Goal: Information Seeking & Learning: Compare options

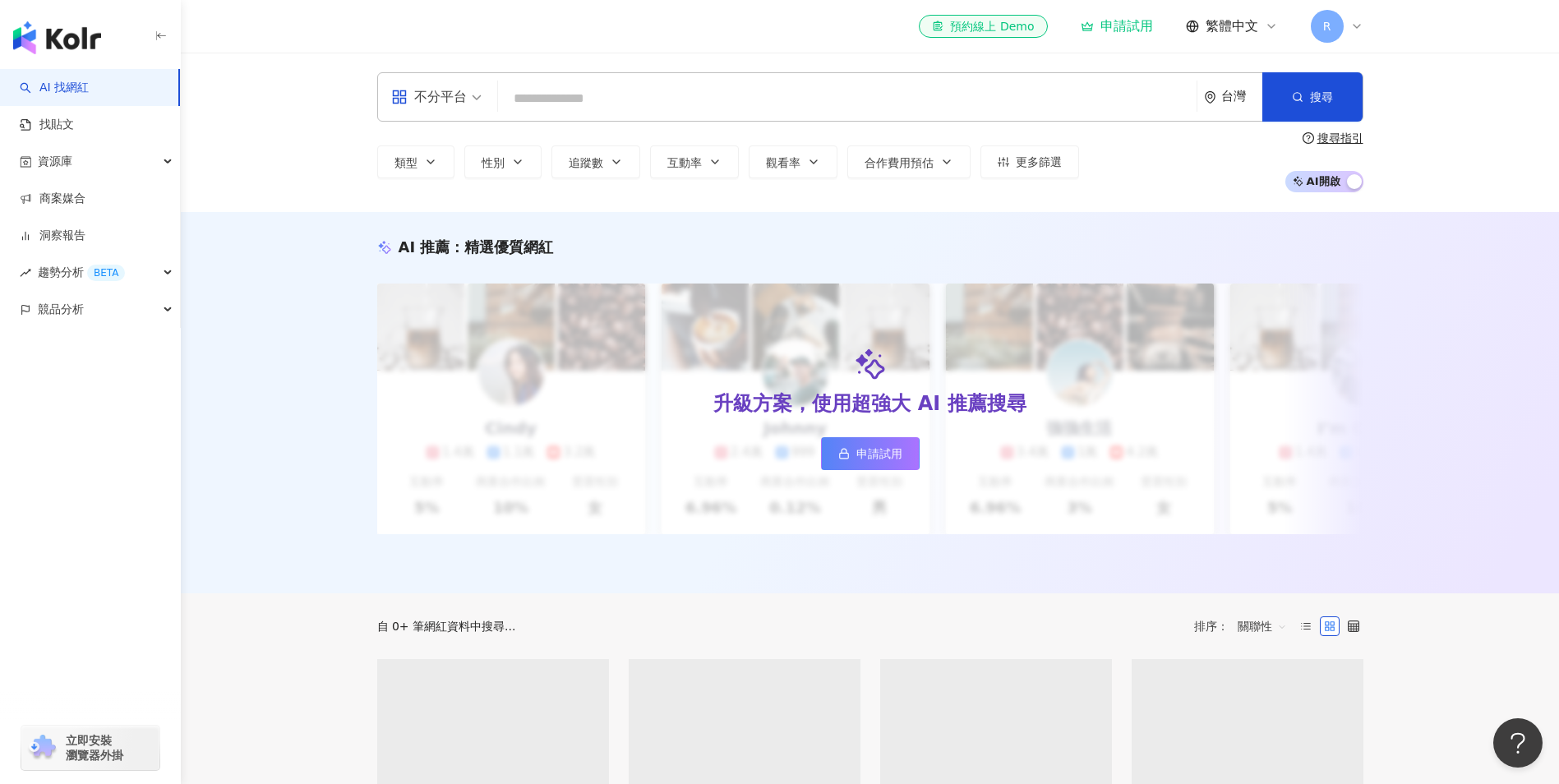
click at [572, 82] on div "不分平台 台灣 搜尋" at bounding box center [870, 97] width 987 height 49
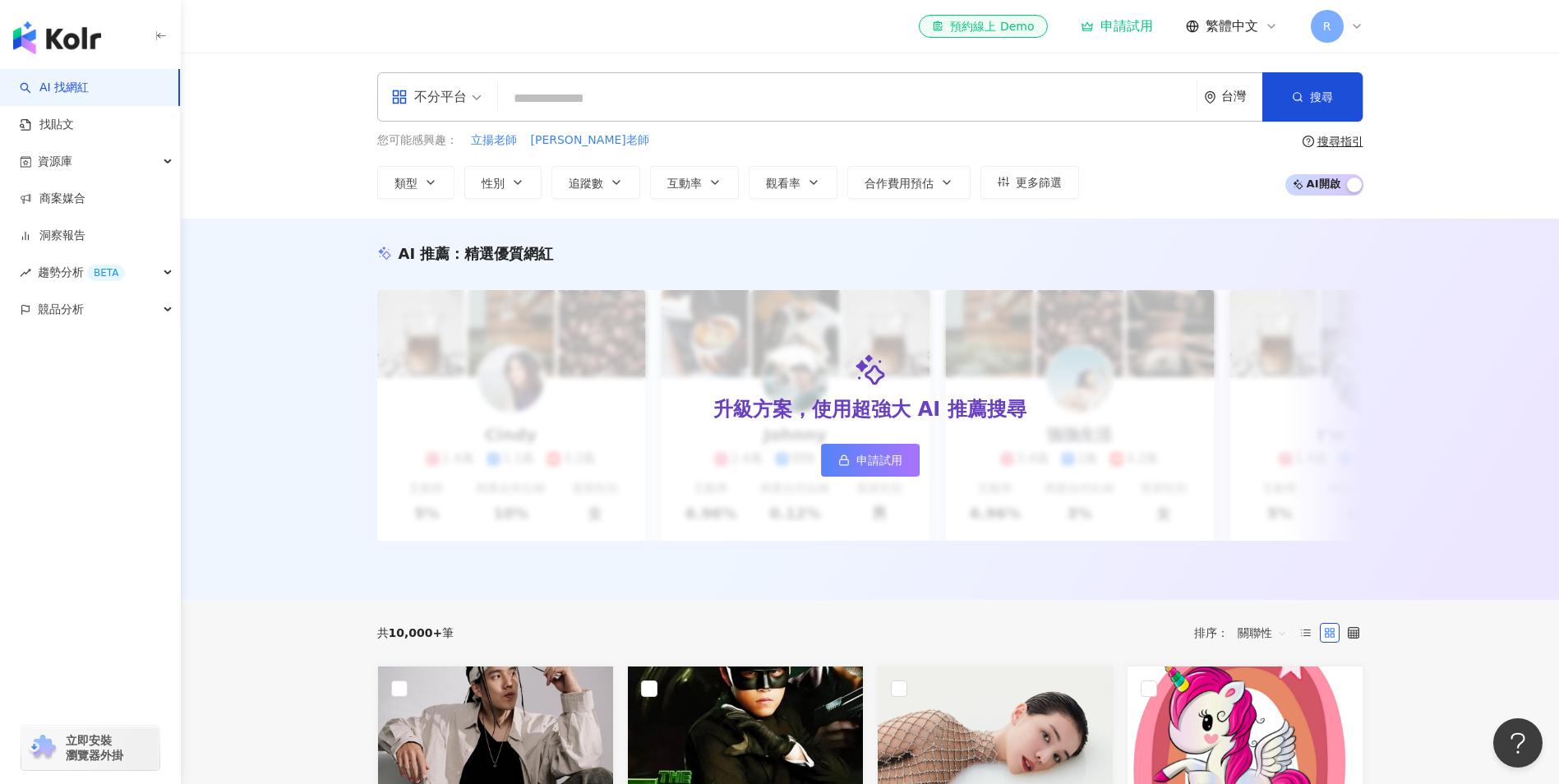
click at [642, 104] on input "search" at bounding box center [847, 99] width 685 height 31
paste input "**********"
type input "**********"
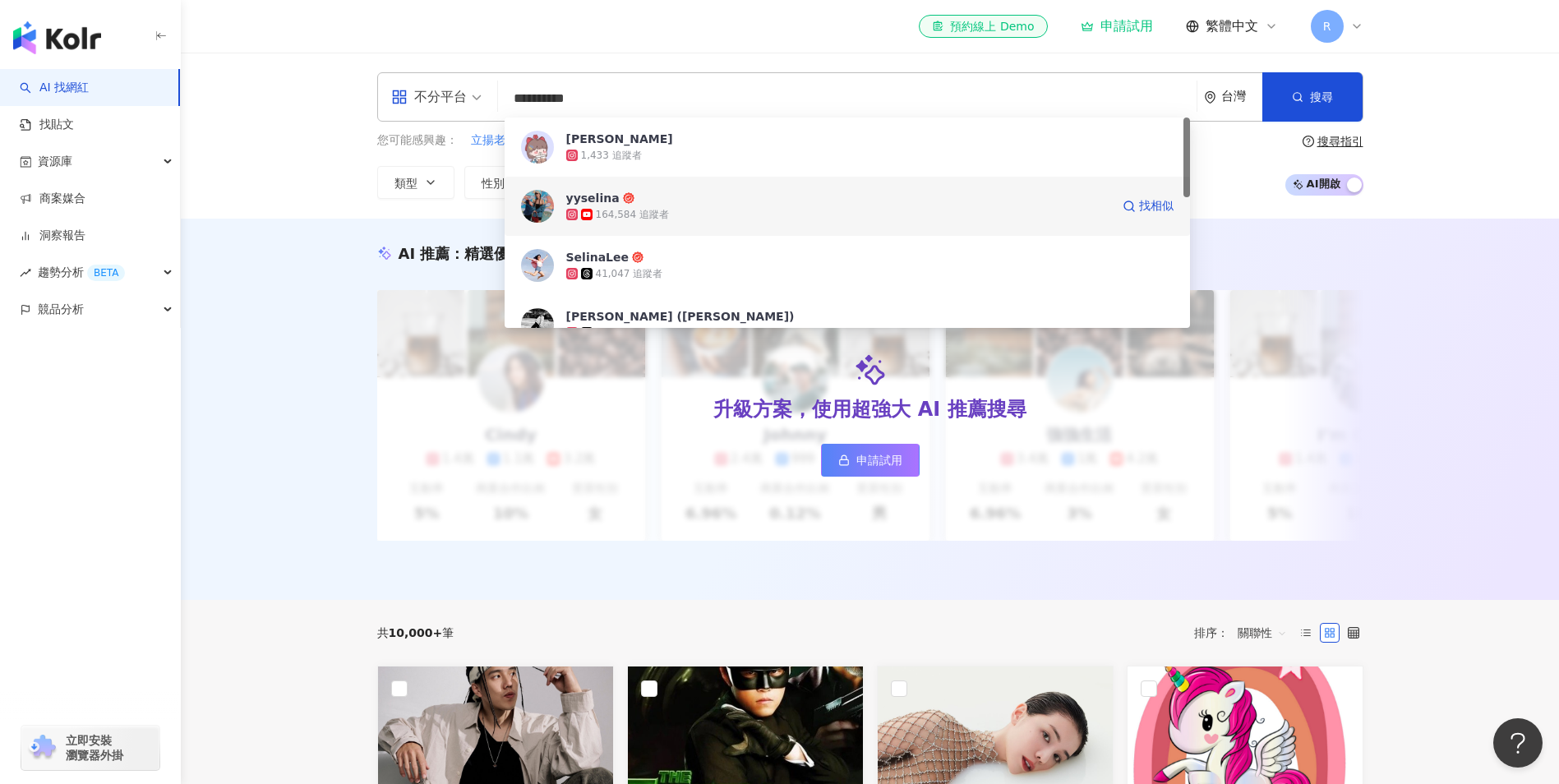
click at [549, 216] on img at bounding box center [538, 206] width 33 height 33
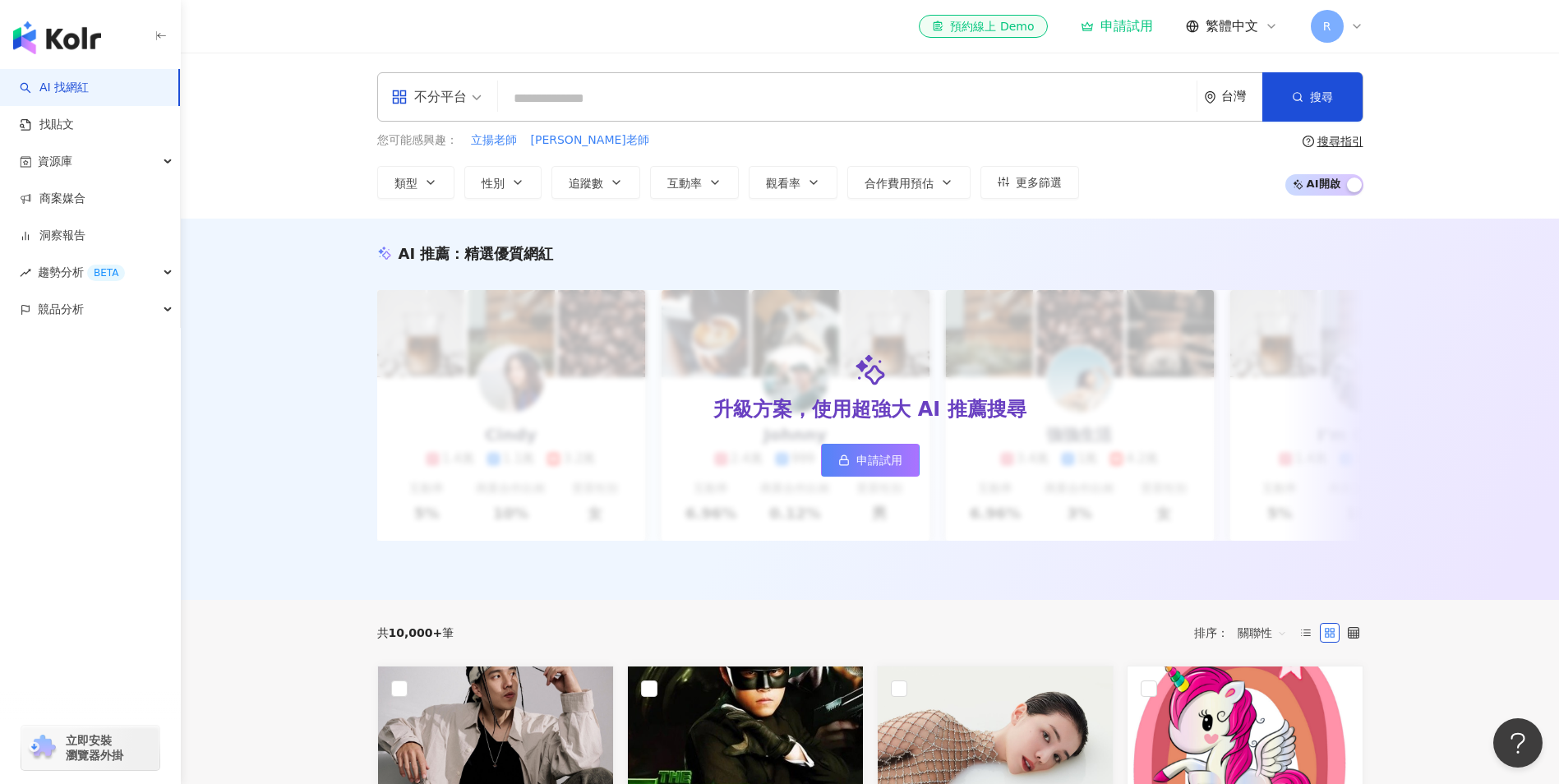
paste input "**********"
type input "**********"
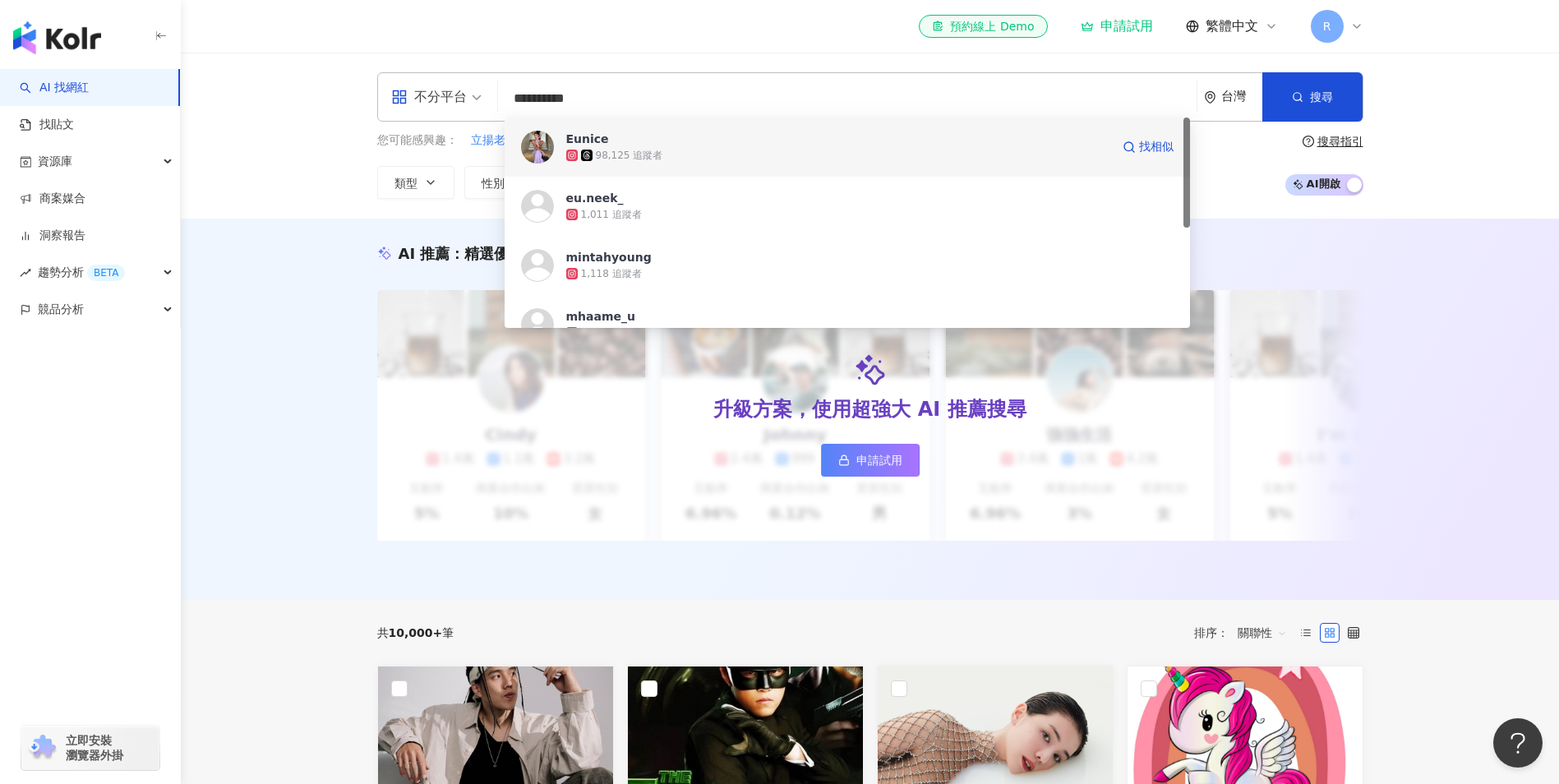
click at [620, 153] on div "98,125 追蹤者" at bounding box center [629, 155] width 68 height 14
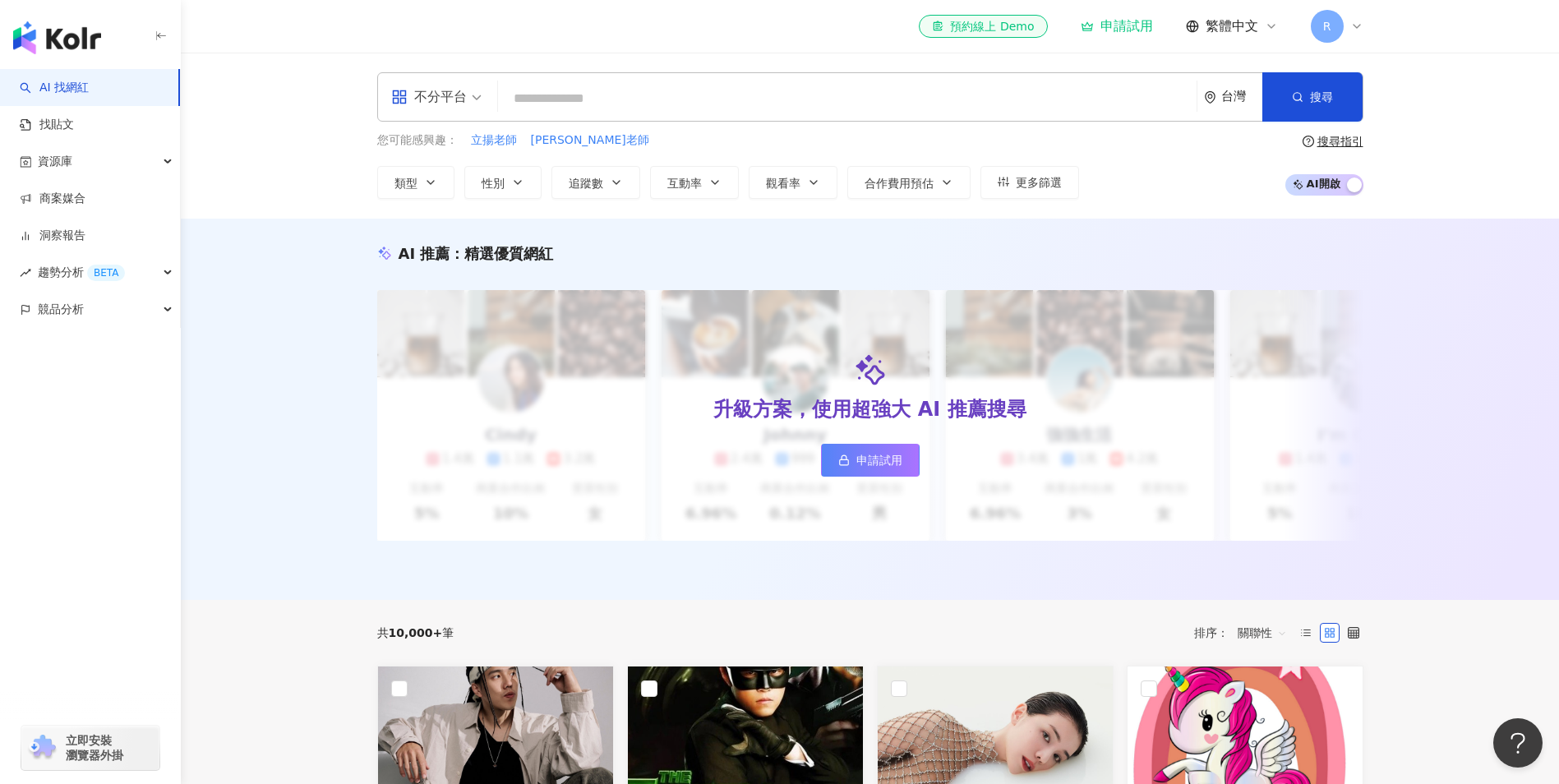
paste input "**********"
type input "**********"
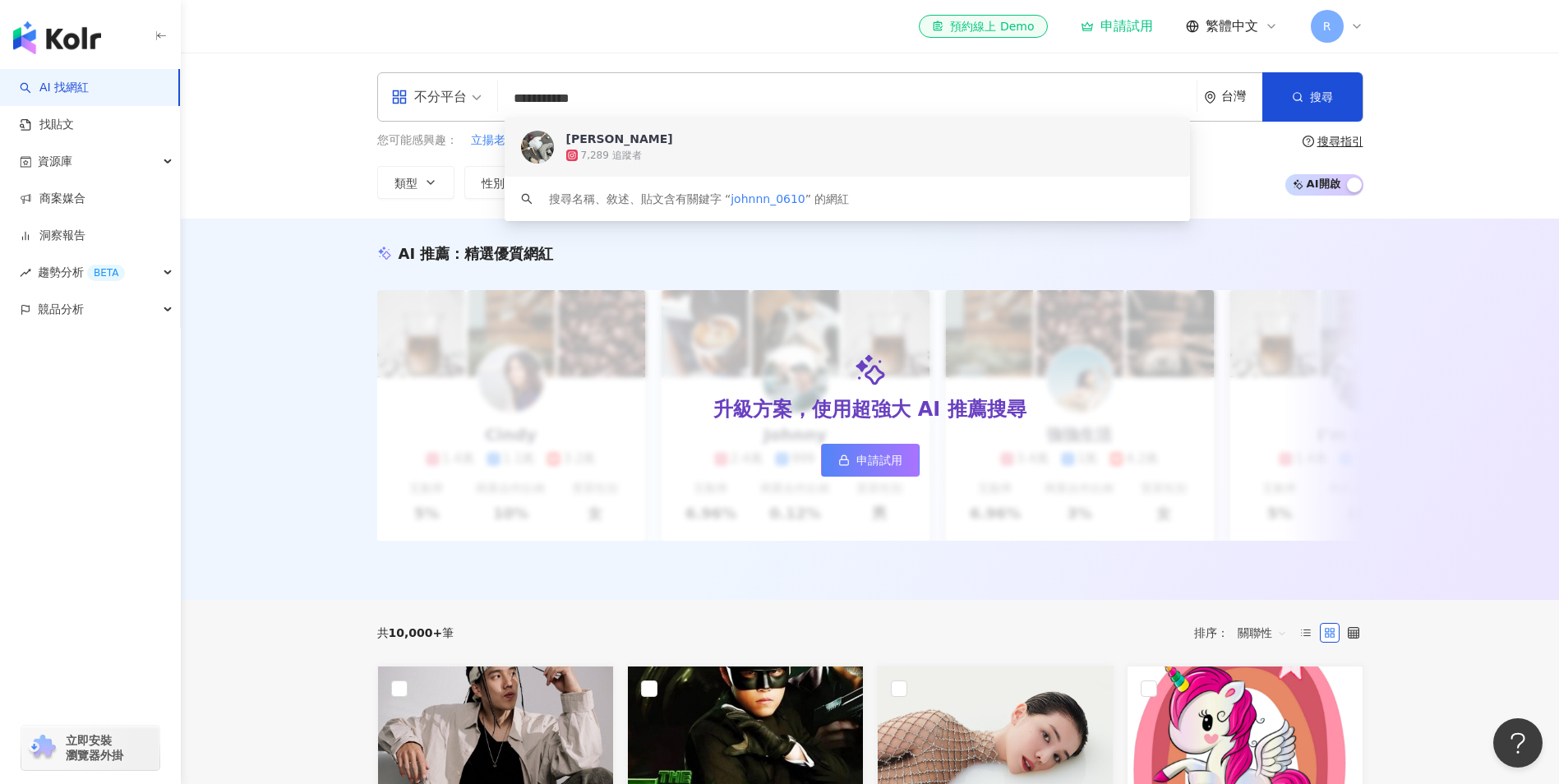
click at [623, 136] on span "約翰" at bounding box center [838, 139] width 544 height 16
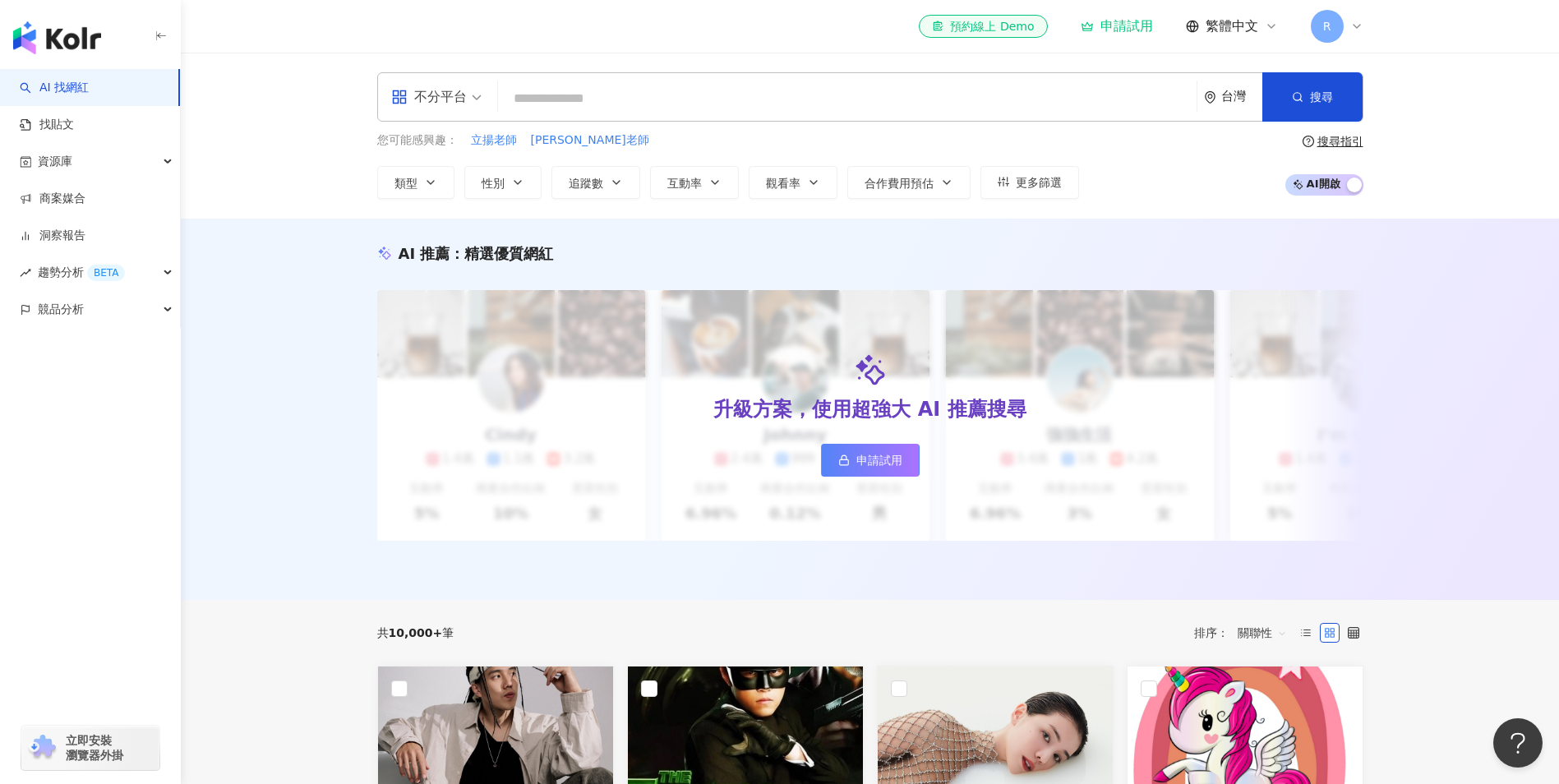
click at [614, 103] on input "search" at bounding box center [847, 99] width 685 height 31
paste input "**********"
type input "**********"
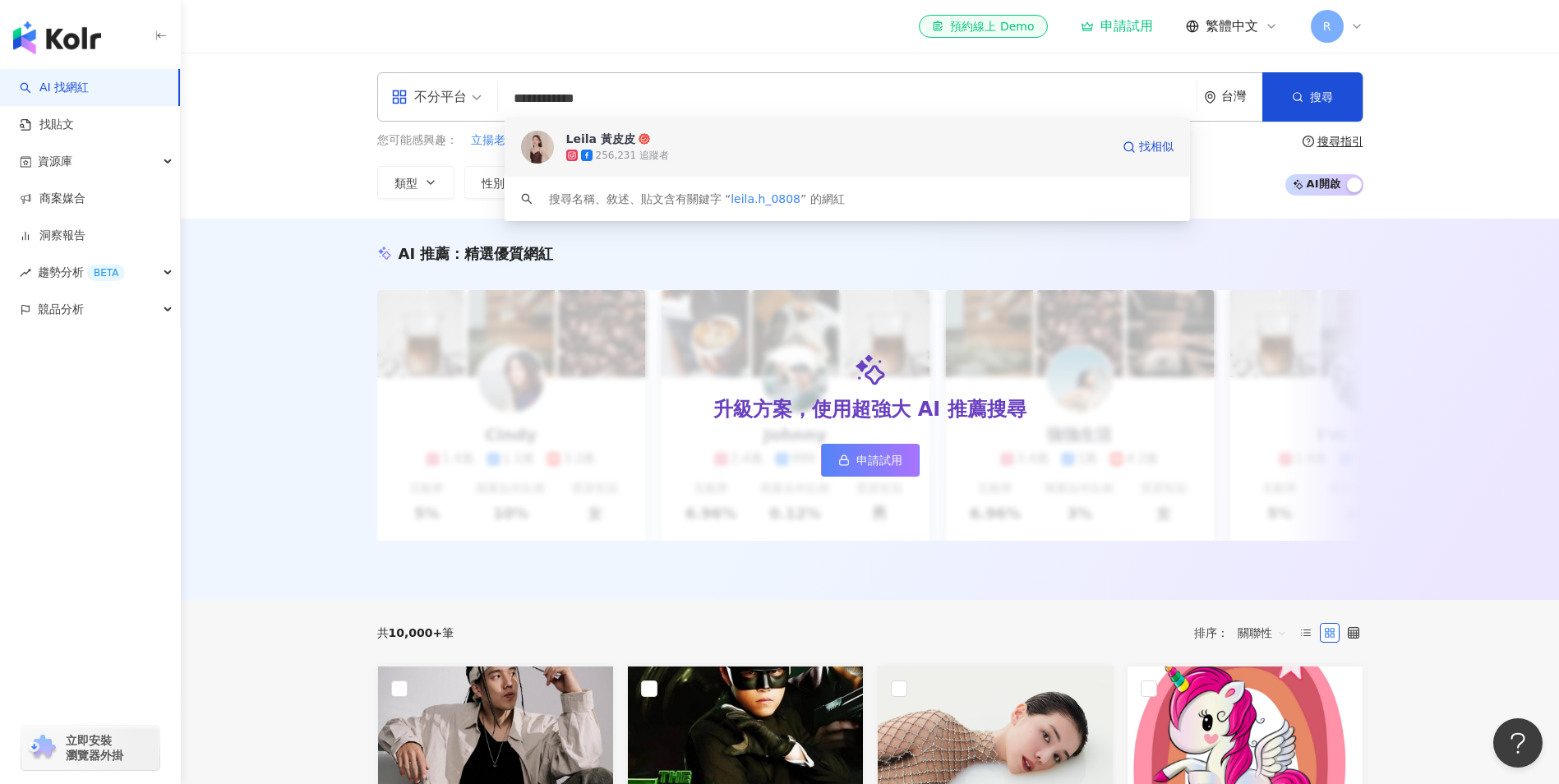
click at [659, 136] on span "Leila 黃皮皮" at bounding box center [838, 139] width 544 height 16
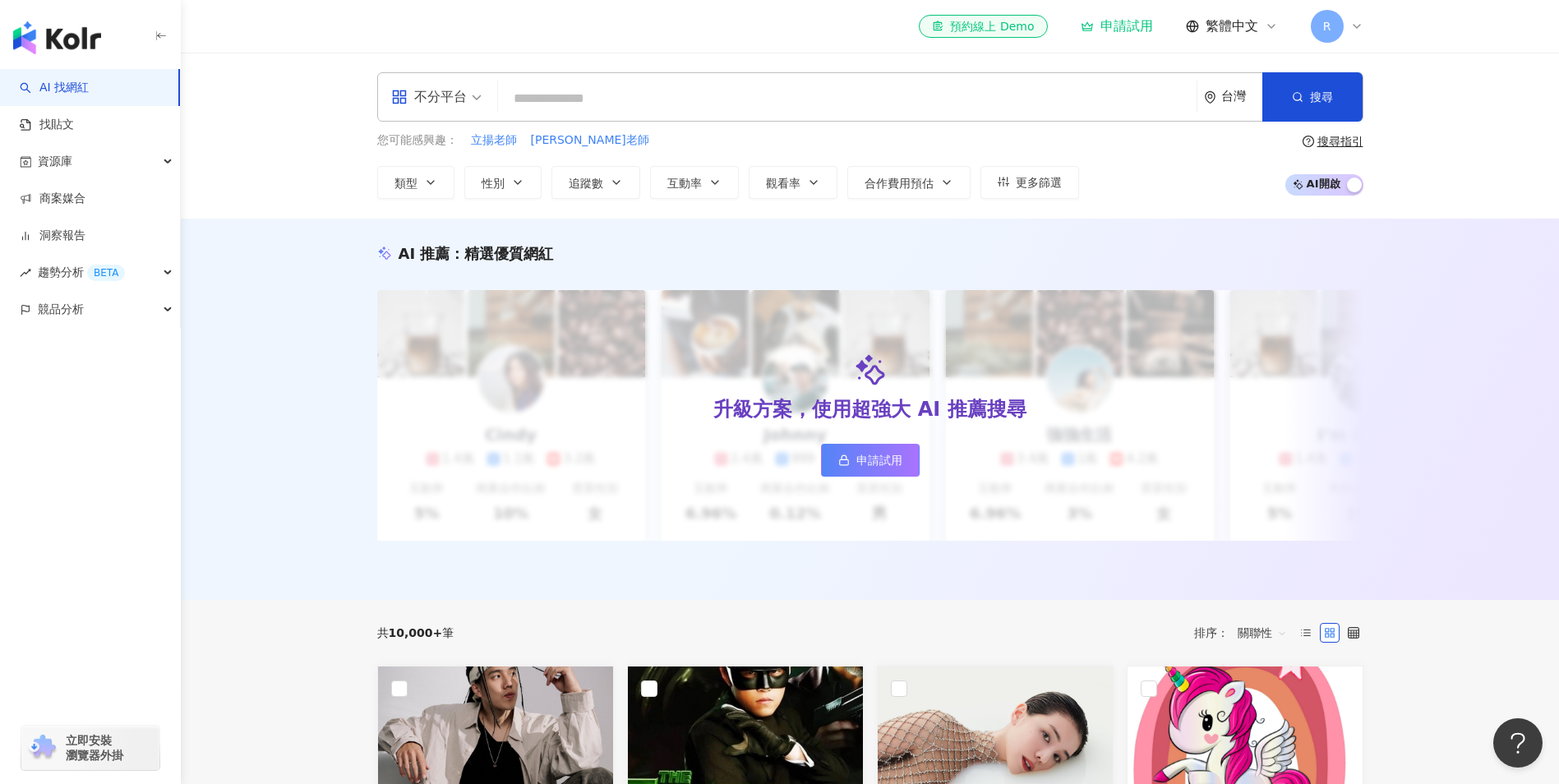
paste input "********"
type input "********"
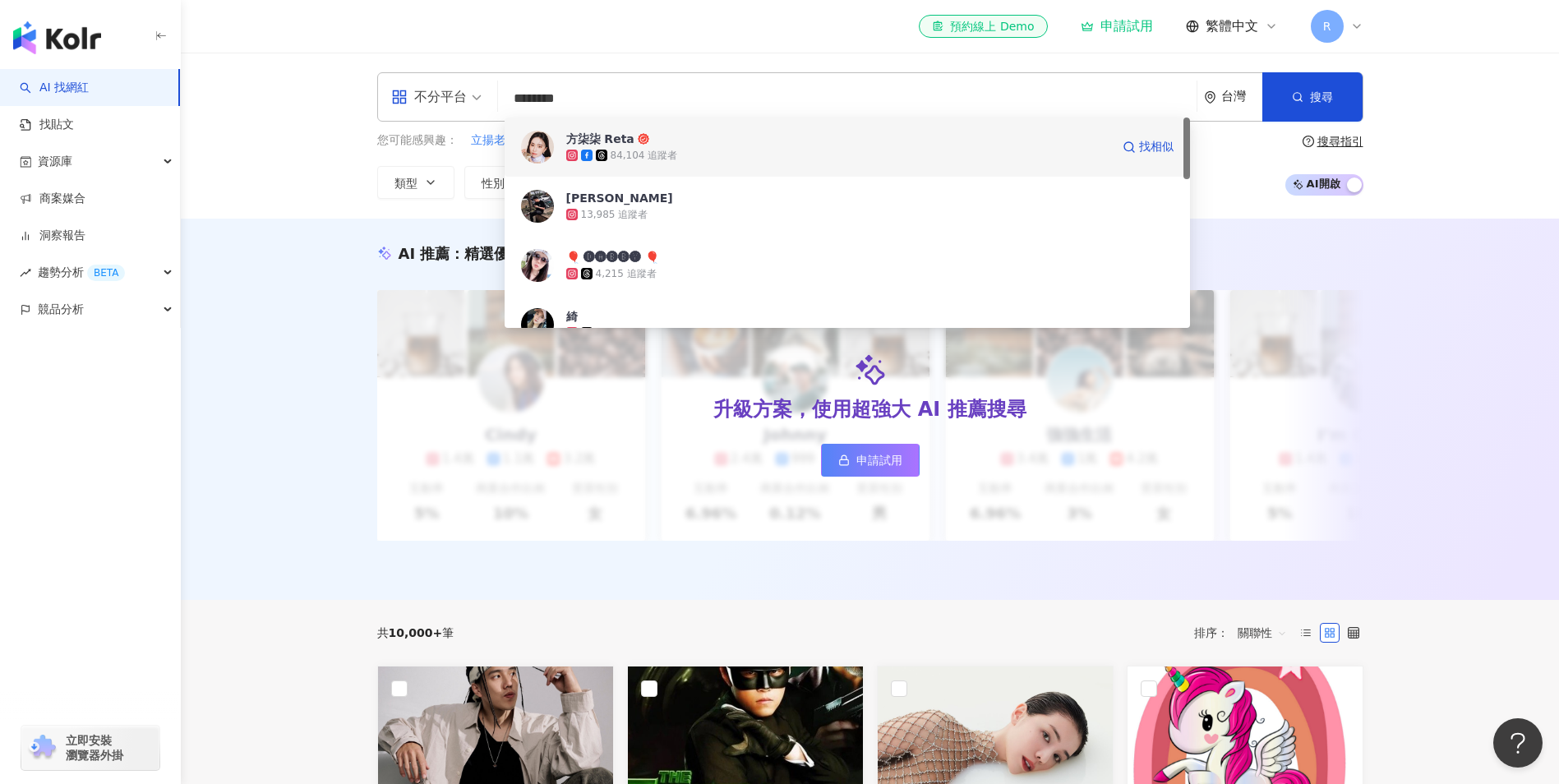
click at [612, 156] on div "84,104 追蹤者" at bounding box center [645, 155] width 68 height 14
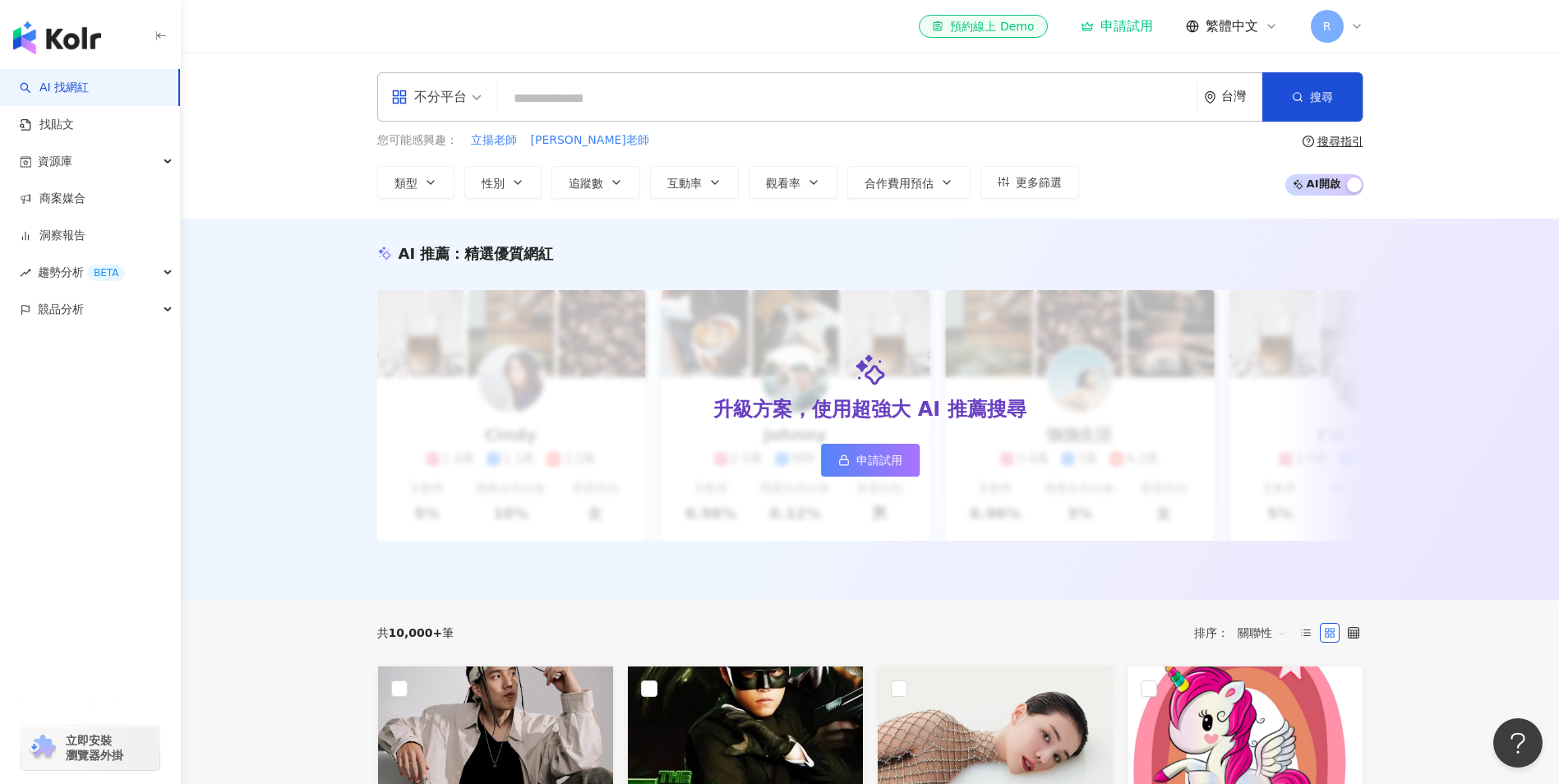
paste input "**********"
type input "**********"
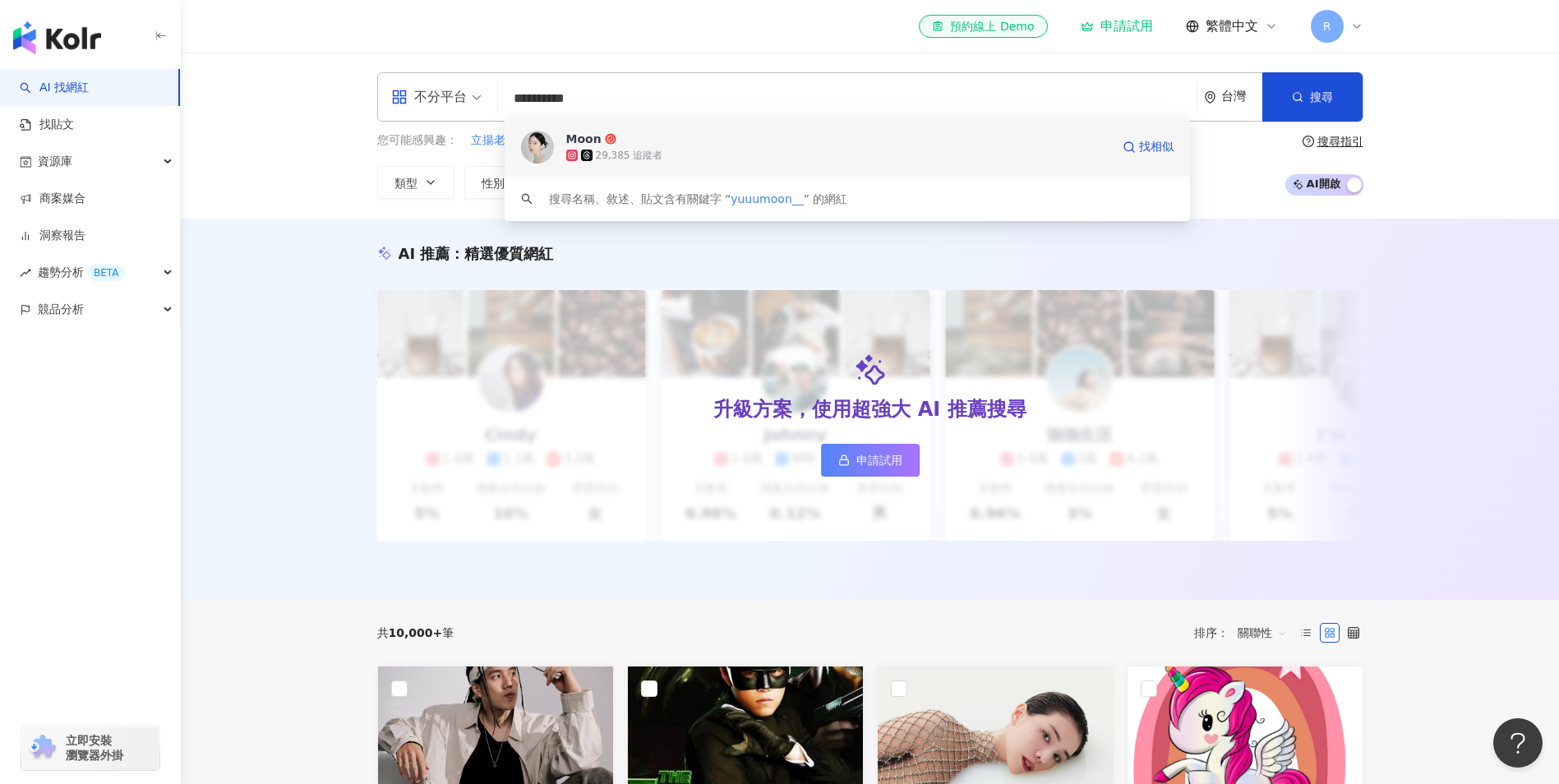
click at [714, 148] on div "29,385 追蹤者" at bounding box center [838, 156] width 544 height 16
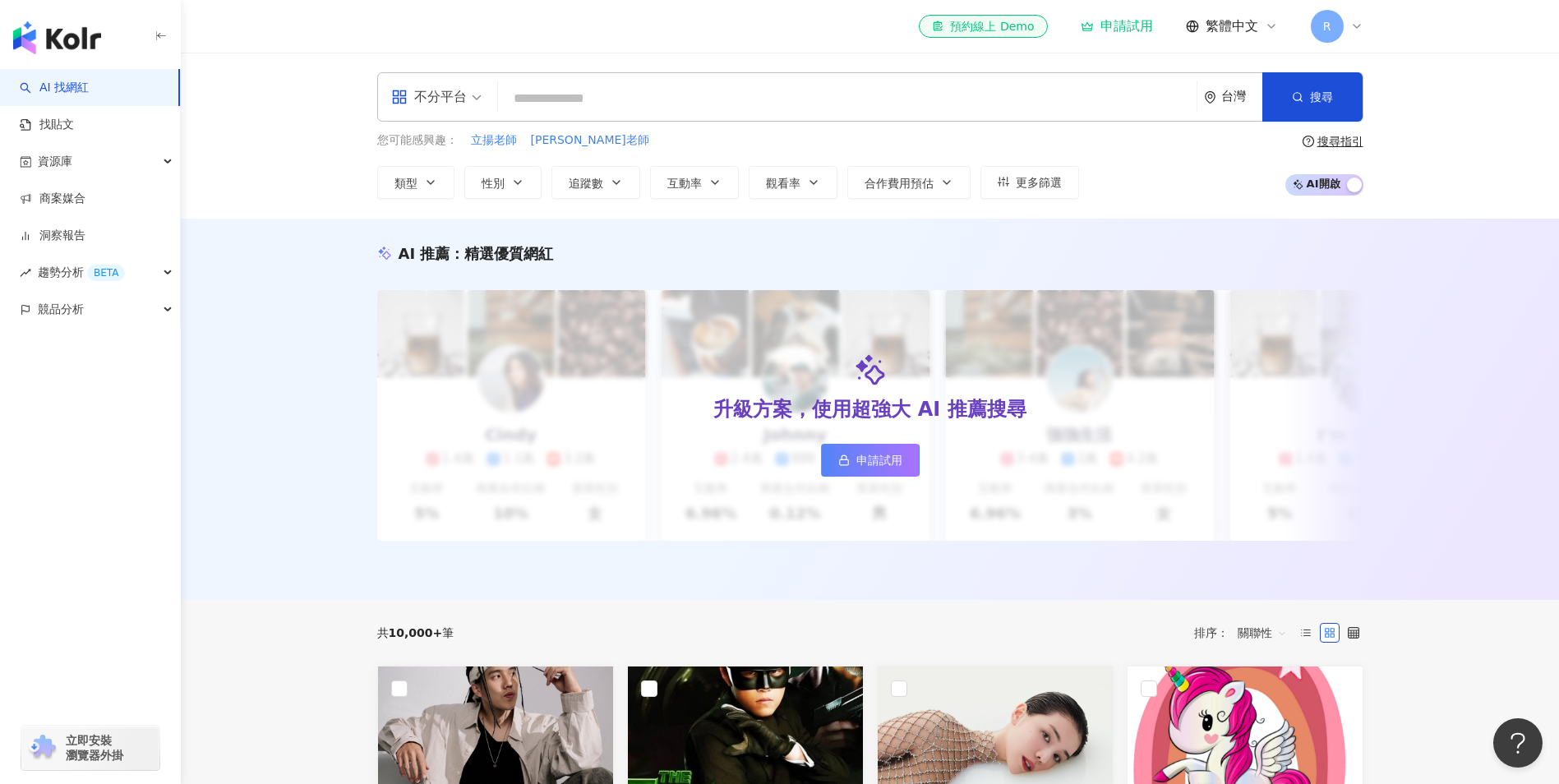
paste input "**********"
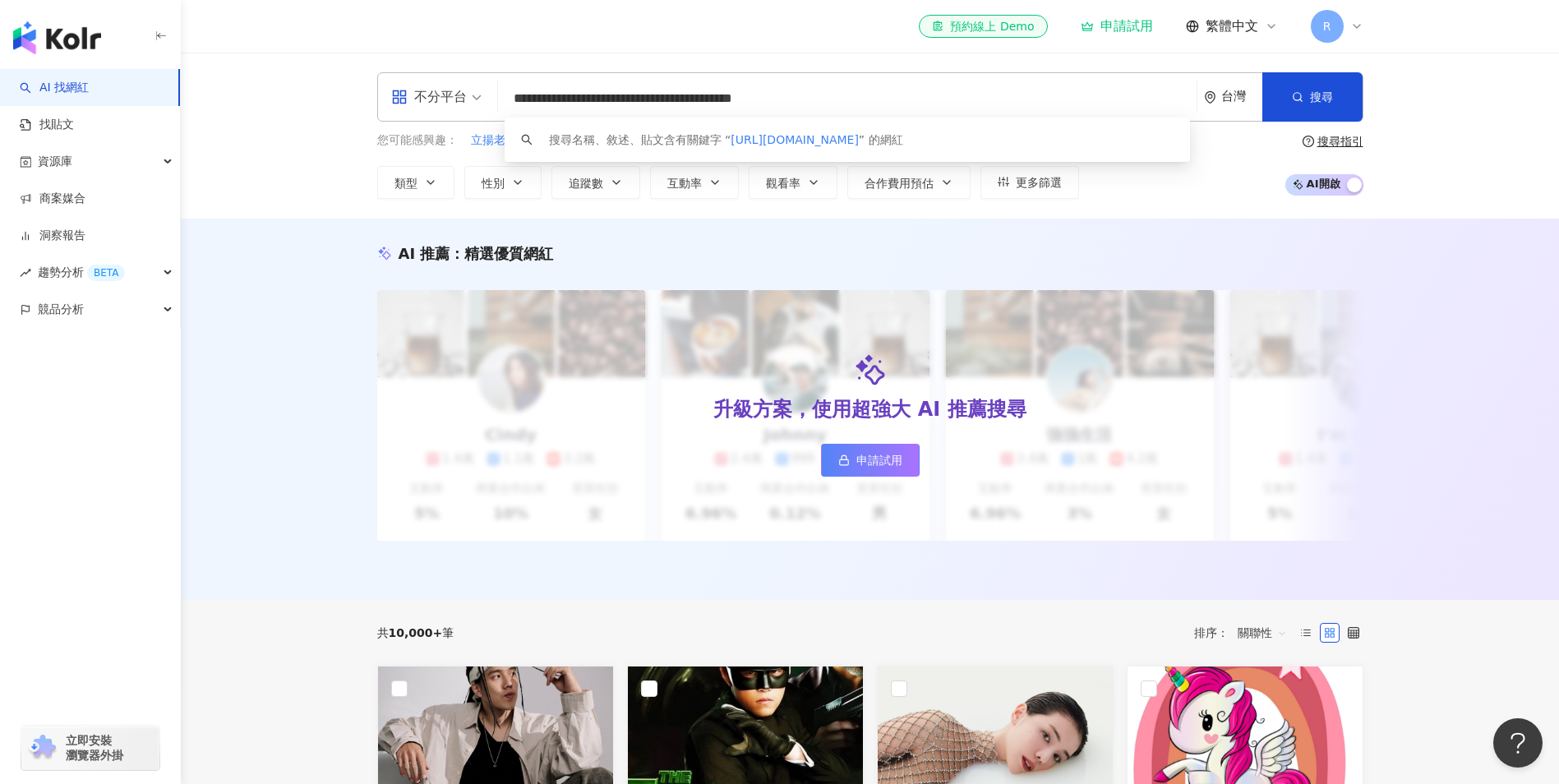
drag, startPoint x: 843, startPoint y: 103, endPoint x: 773, endPoint y: 93, distance: 70.7
click at [773, 93] on input "**********" at bounding box center [847, 99] width 685 height 31
type input "**********"
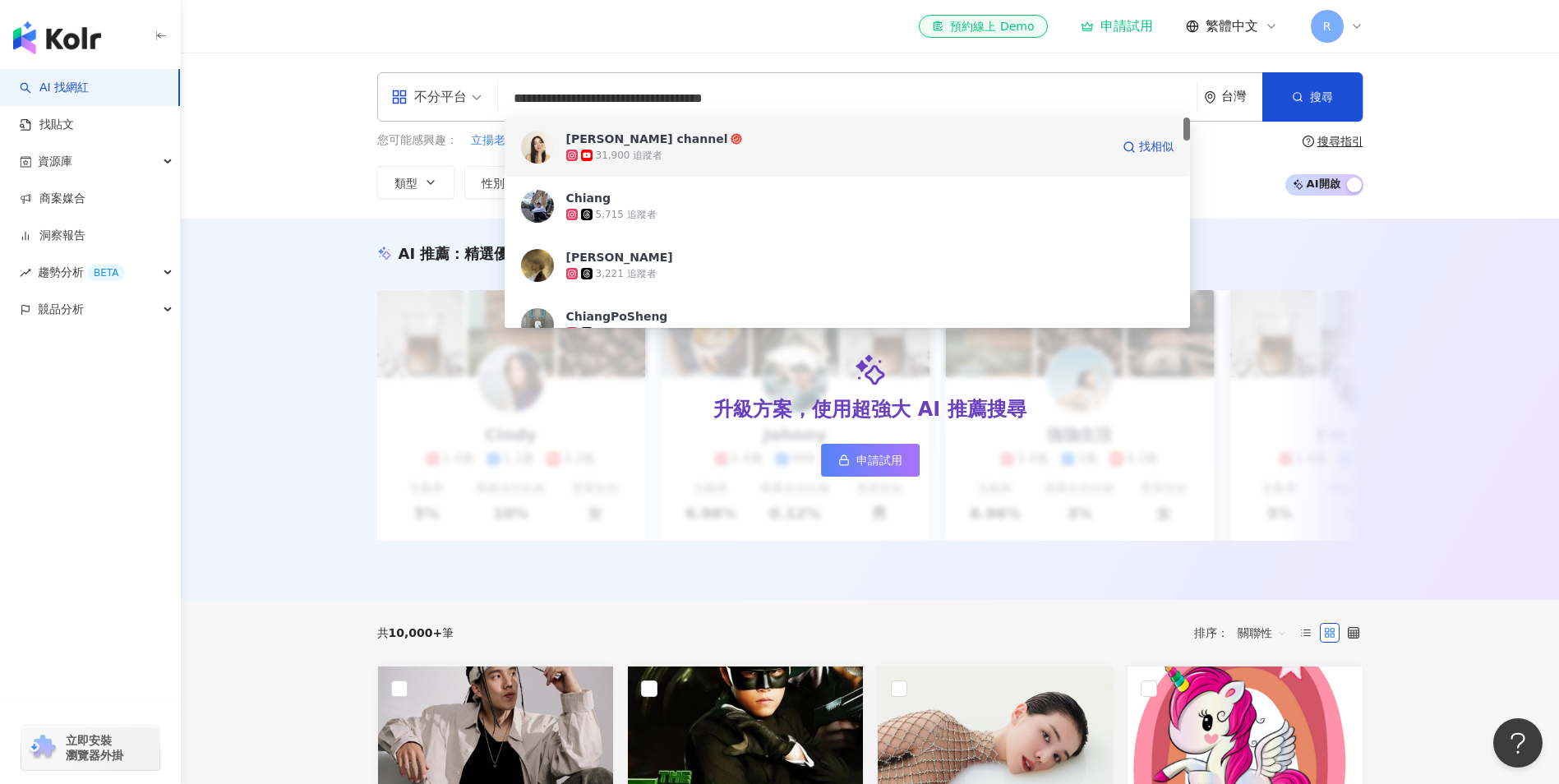
click at [726, 137] on span "[PERSON_NAME] channel" at bounding box center [838, 139] width 544 height 16
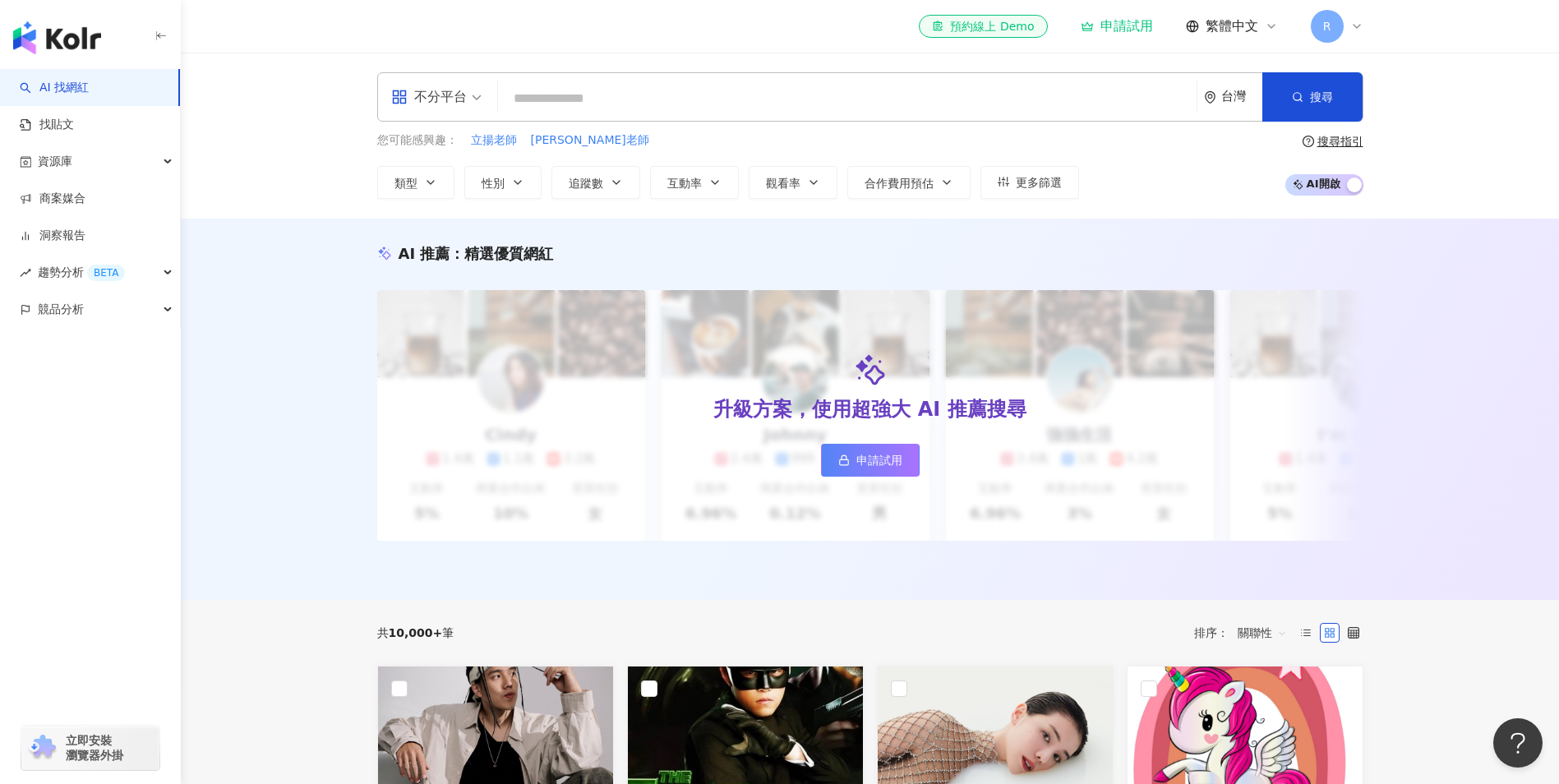
click at [551, 116] on div "不分平台 台灣 搜尋 14012452-c240-4576-a103-343718a9a31a Chiang's channel 31,900 追蹤者 Chi…" at bounding box center [870, 97] width 987 height 49
click at [551, 113] on input "search" at bounding box center [847, 99] width 685 height 31
paste input "**********"
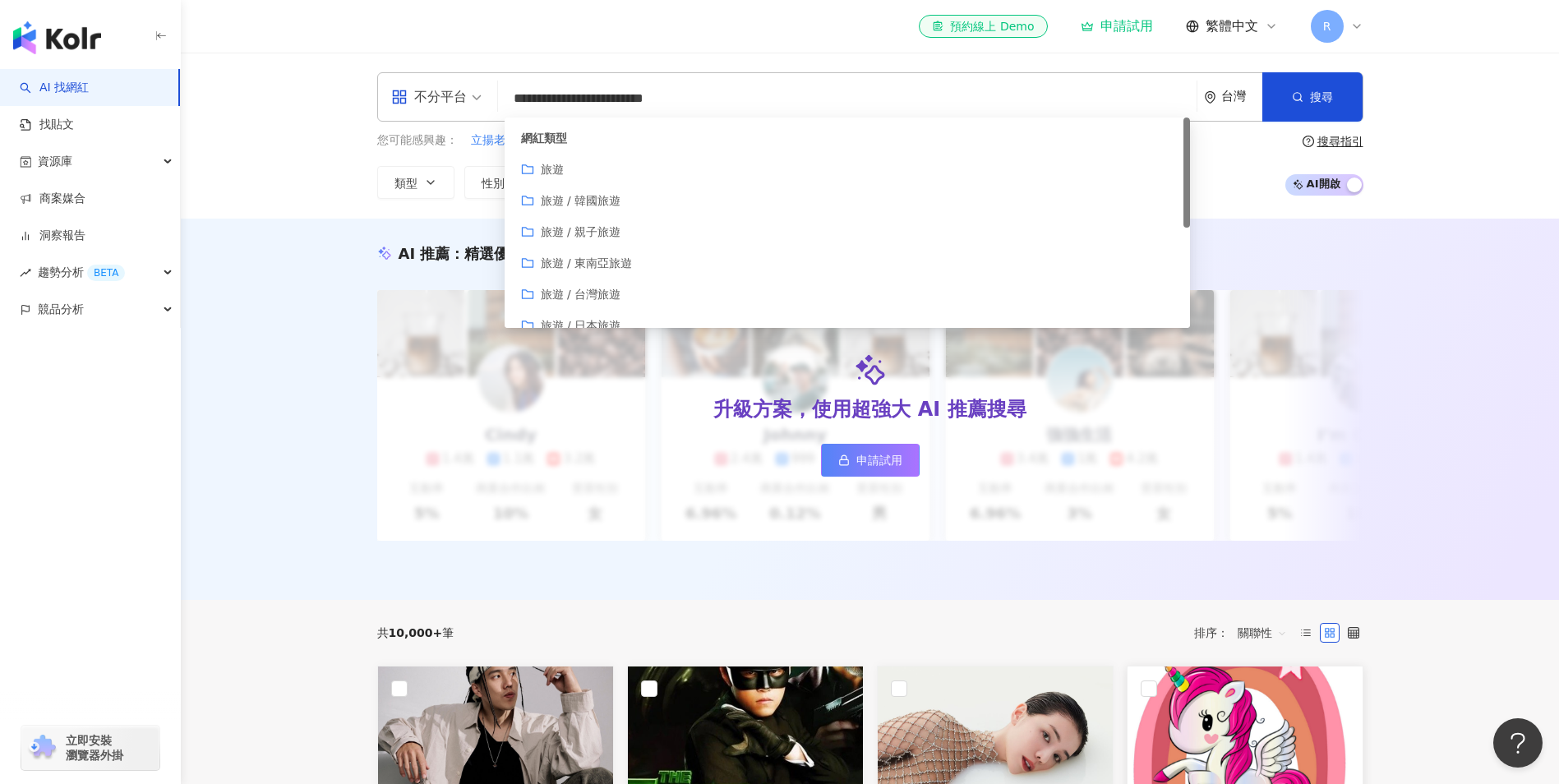
type input "**********"
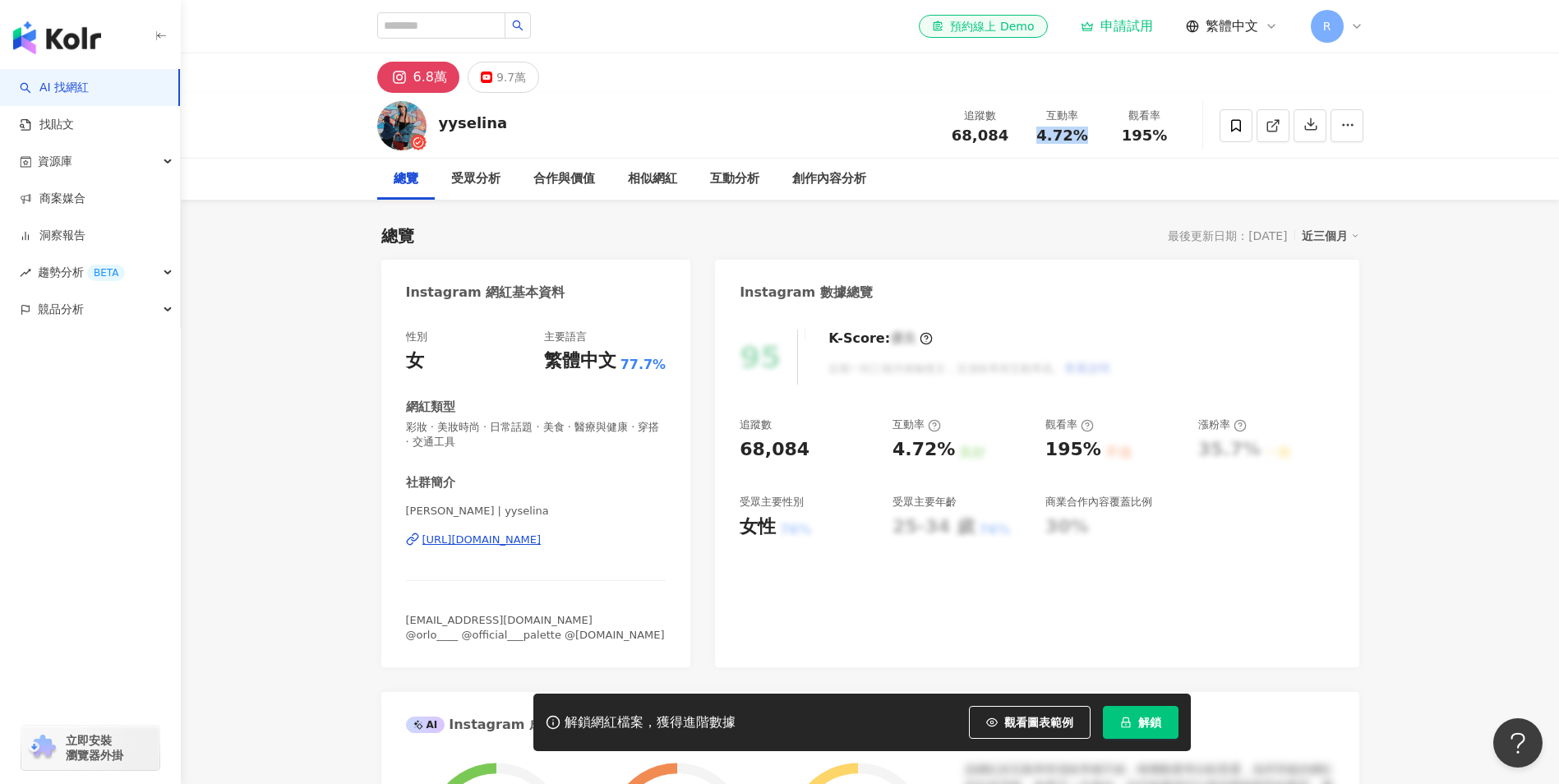
drag, startPoint x: 1042, startPoint y: 134, endPoint x: 1095, endPoint y: 134, distance: 53.0
click at [1095, 134] on div "互動率 4.72%" at bounding box center [1063, 125] width 82 height 36
copy span "4.72%"
drag, startPoint x: 499, startPoint y: 443, endPoint x: 395, endPoint y: 421, distance: 106.3
click at [395, 421] on div "性別 女 主要語言 繁體中文 77.7% 網紅類型 彩妝 · 美妝時尚 · 日常話題 · 美食 · 醫療與健康 · 穿搭 · 交通工具 社群簡介 Selina…" at bounding box center [536, 490] width 310 height 354
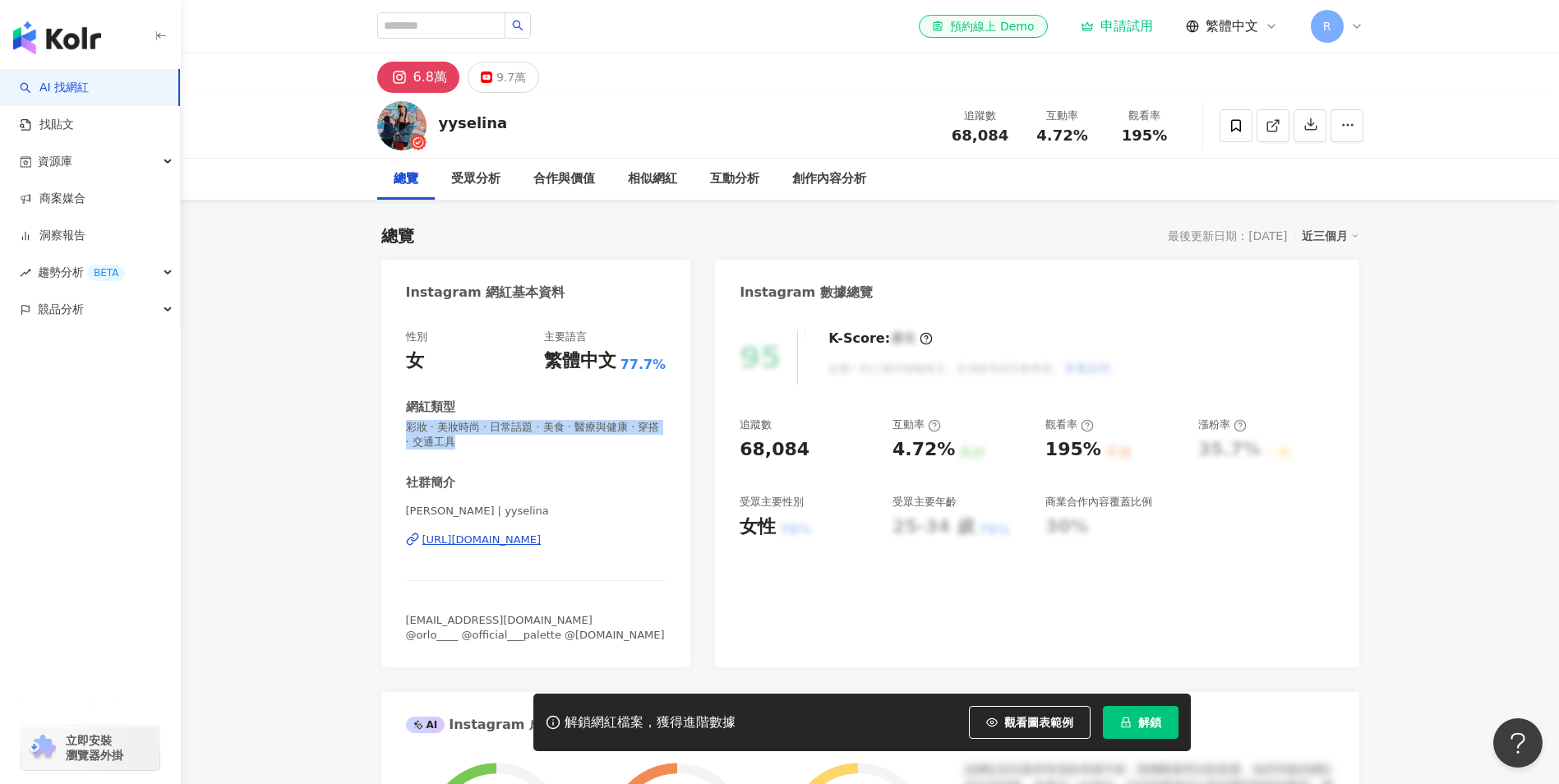
copy span "彩妝 · 美妝時尚 · 日常話題 · 美食 · 醫療與健康 · 穿搭 · 交通工具"
click at [732, 183] on div "互動分析" at bounding box center [735, 180] width 49 height 20
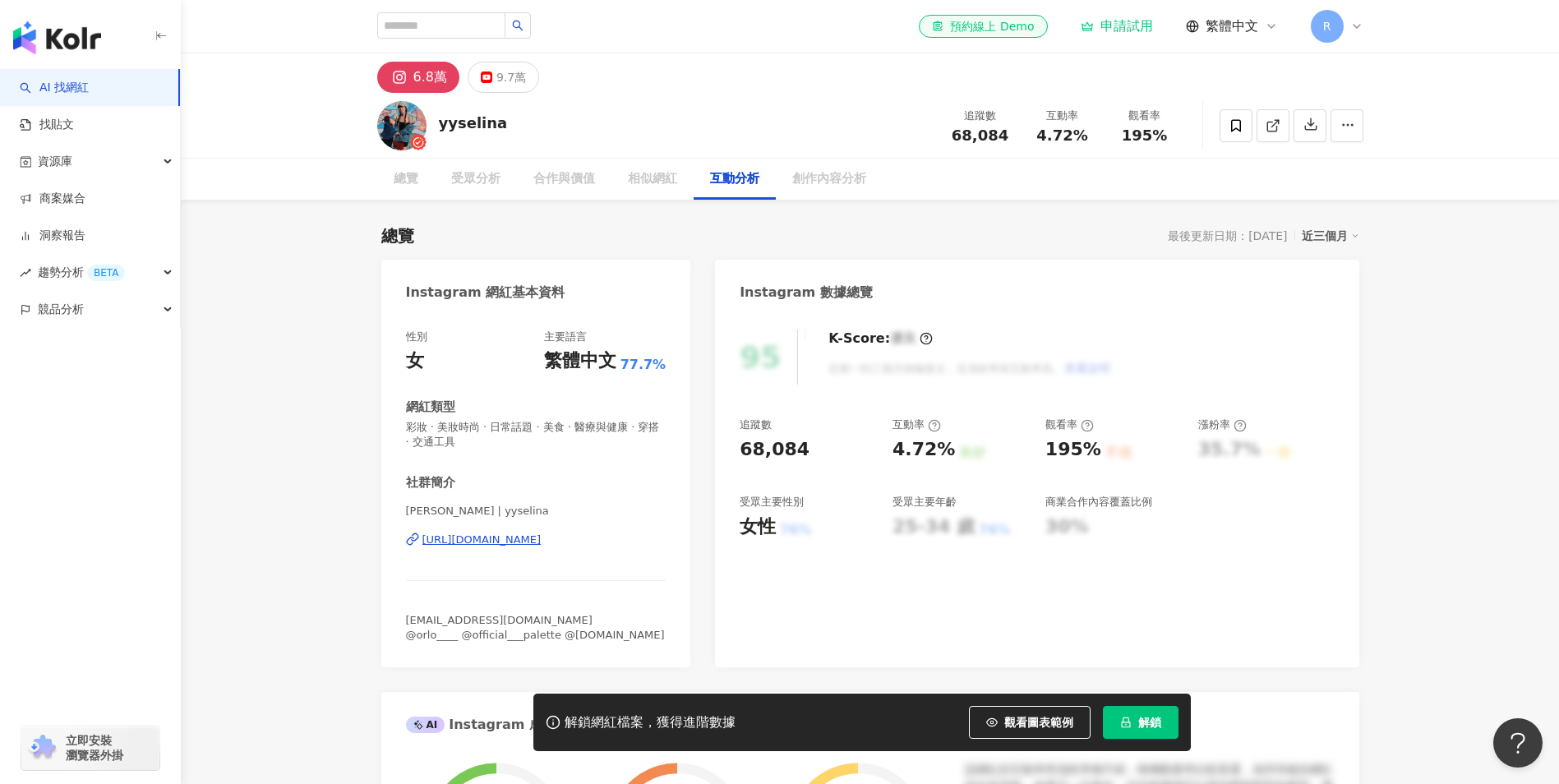
scroll to position [3248, 0]
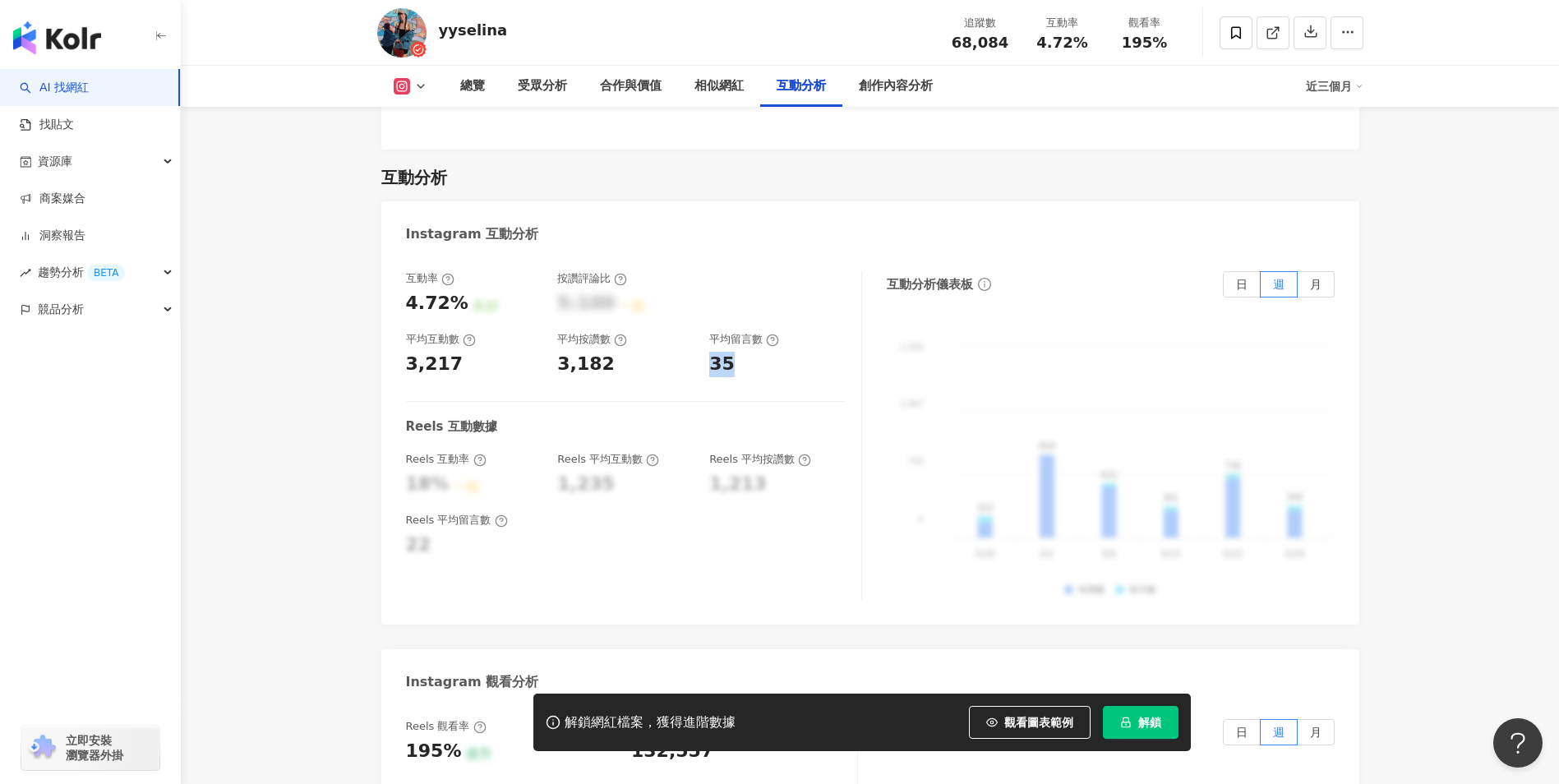
drag, startPoint x: 706, startPoint y: 320, endPoint x: 733, endPoint y: 318, distance: 27.1
click at [733, 318] on div "互動率 4.72% 良好 按讚評論比 5:100 一般 平均互動數 3,217 平均按讚數 3,182 平均留言數 35" at bounding box center [625, 323] width 439 height 105
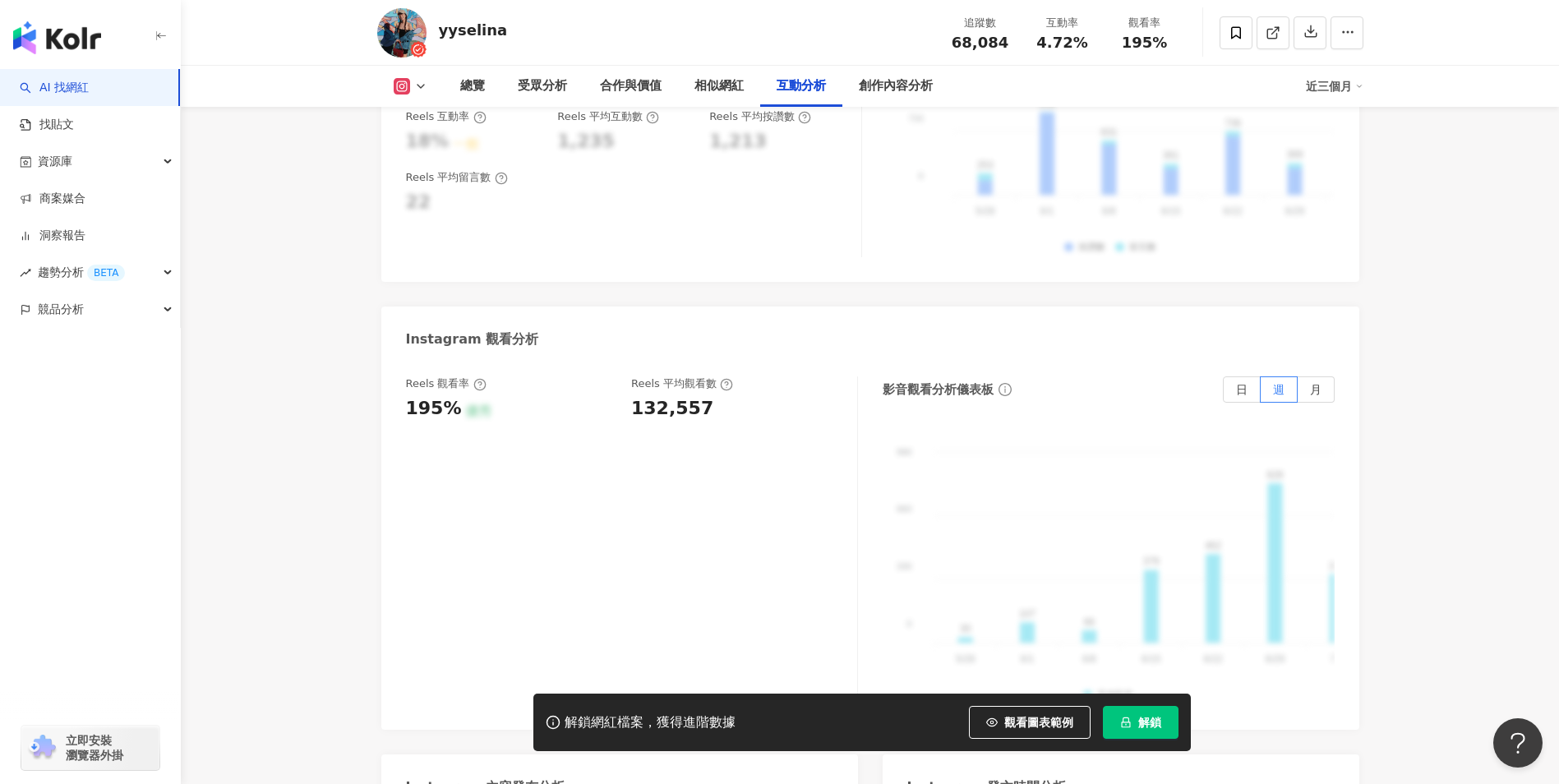
scroll to position [3740, 0]
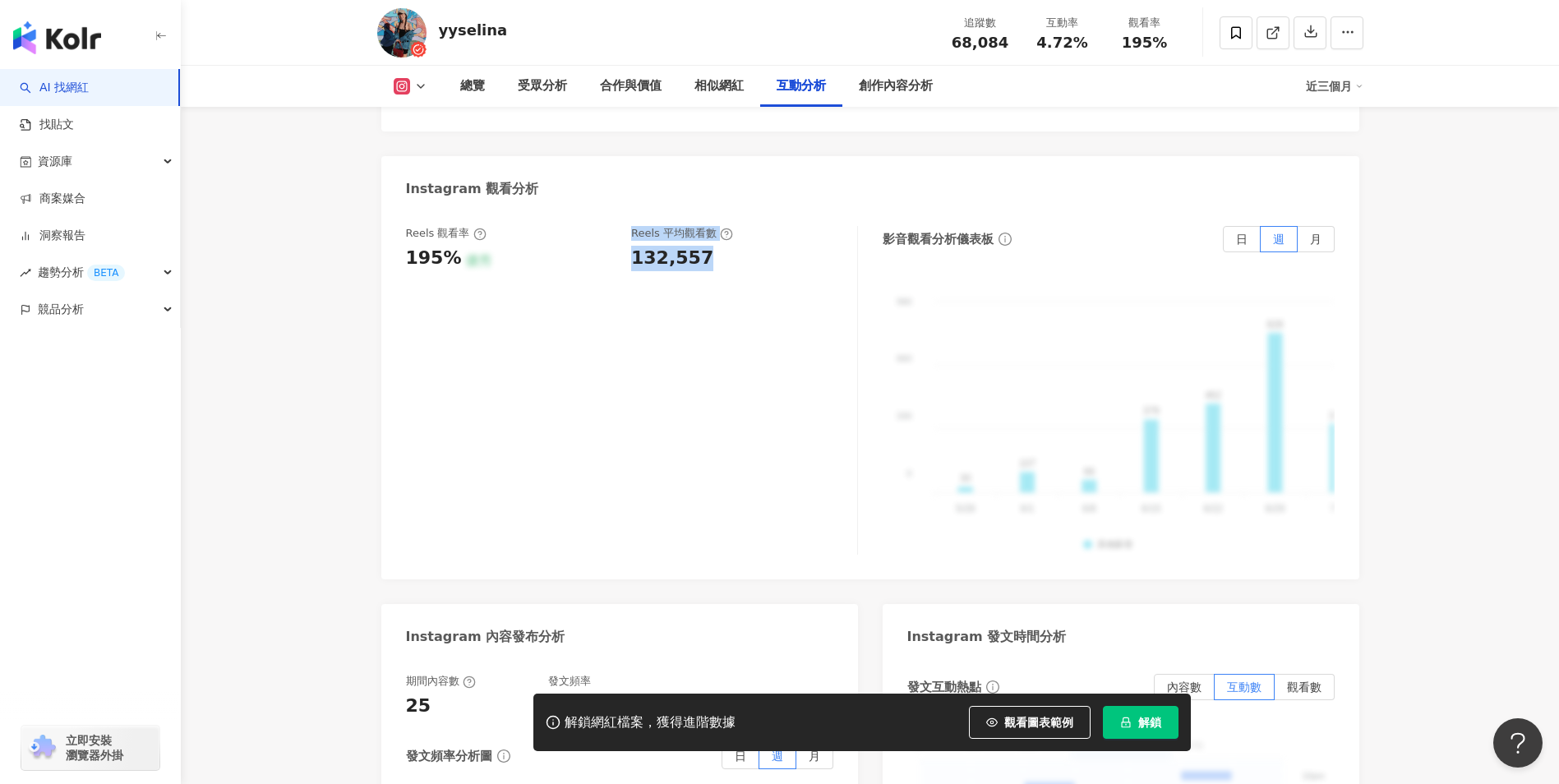
drag, startPoint x: 625, startPoint y: 213, endPoint x: 722, endPoint y: 212, distance: 97.0
click at [722, 226] on div "Reels 觀看率 195% 優秀 Reels 平均觀看數 132,557" at bounding box center [623, 248] width 435 height 44
drag, startPoint x: 722, startPoint y: 212, endPoint x: 686, endPoint y: 224, distance: 37.9
click at [686, 245] on div "132,557" at bounding box center [672, 258] width 82 height 26
drag, startPoint x: 722, startPoint y: 222, endPoint x: 633, endPoint y: 220, distance: 89.0
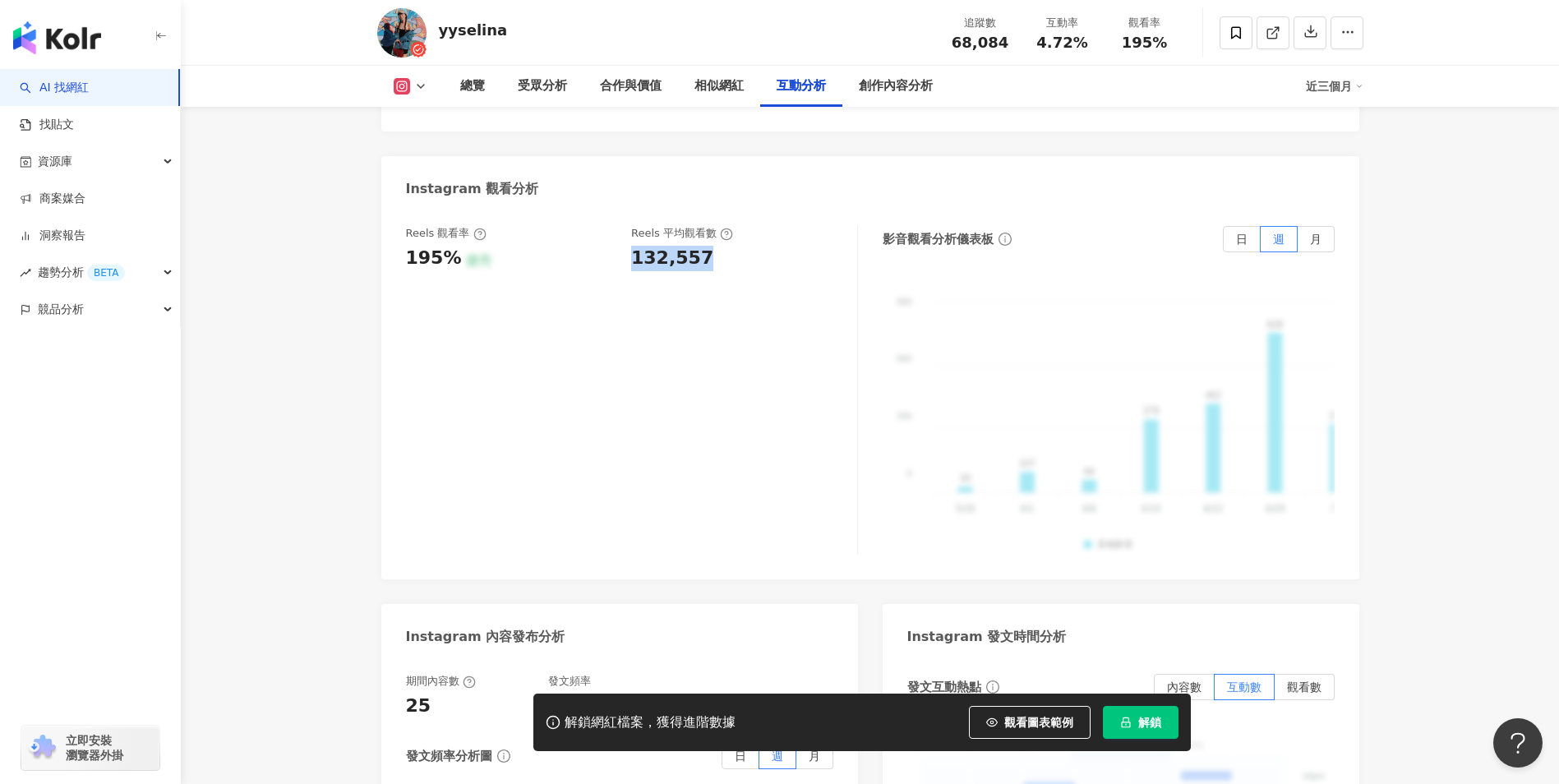
click at [633, 245] on div "132,557" at bounding box center [736, 258] width 210 height 26
copy div "132,557"
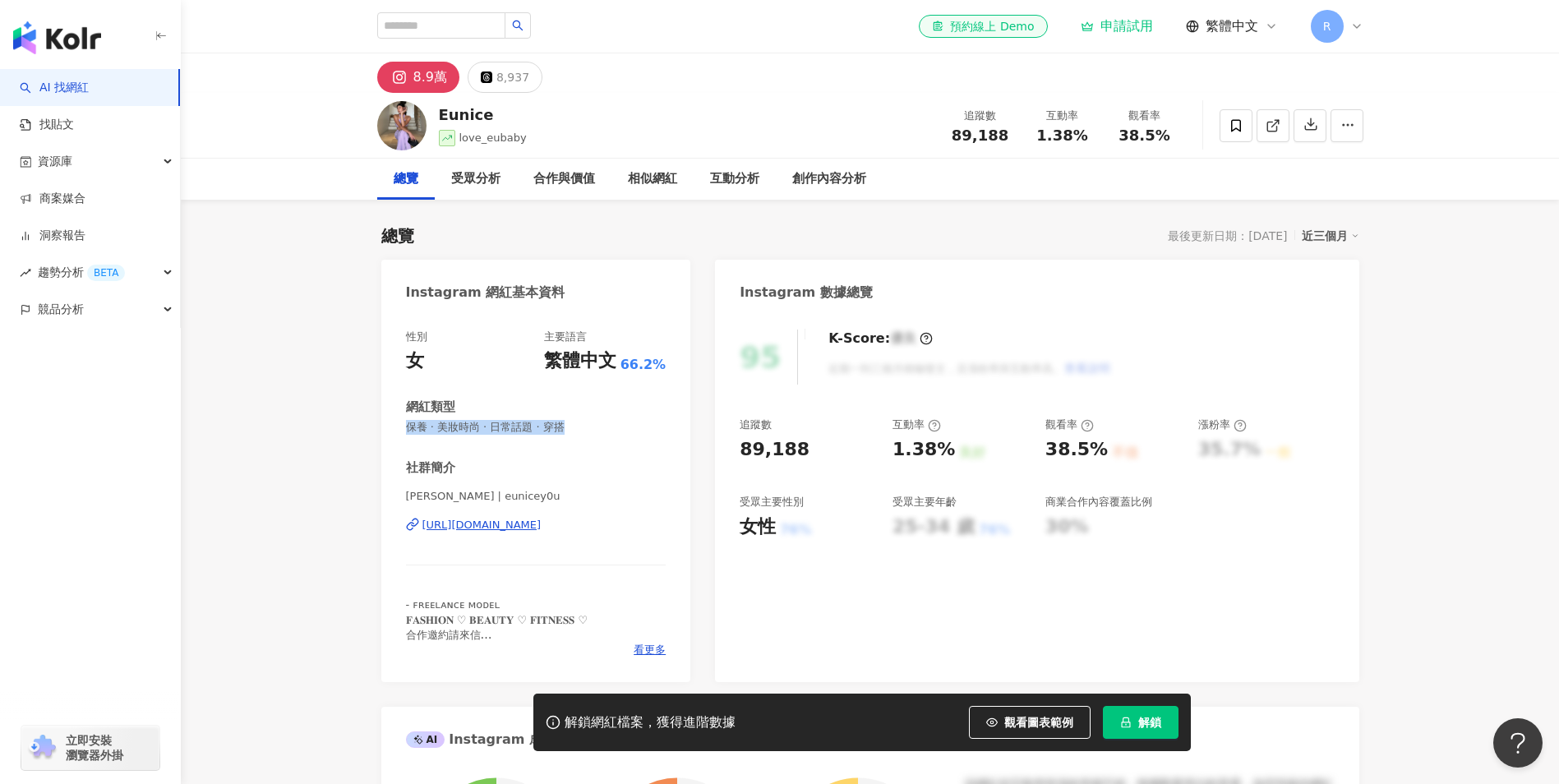
drag, startPoint x: 537, startPoint y: 430, endPoint x: 383, endPoint y: 428, distance: 154.0
click at [383, 428] on div "性別 女 主要語言 繁體中文 66.2% 網紅類型 保養 · 美妝時尚 · 日常話題 · 穿搭 社群簡介 Eunice You | eunicey0u htt…" at bounding box center [536, 497] width 310 height 369
copy span "保養 · 美妝時尚 · 日常話題 · 穿搭"
drag, startPoint x: 1035, startPoint y: 132, endPoint x: 1084, endPoint y: 133, distance: 49.0
click at [1084, 133] on div "1.38%" at bounding box center [1063, 136] width 62 height 16
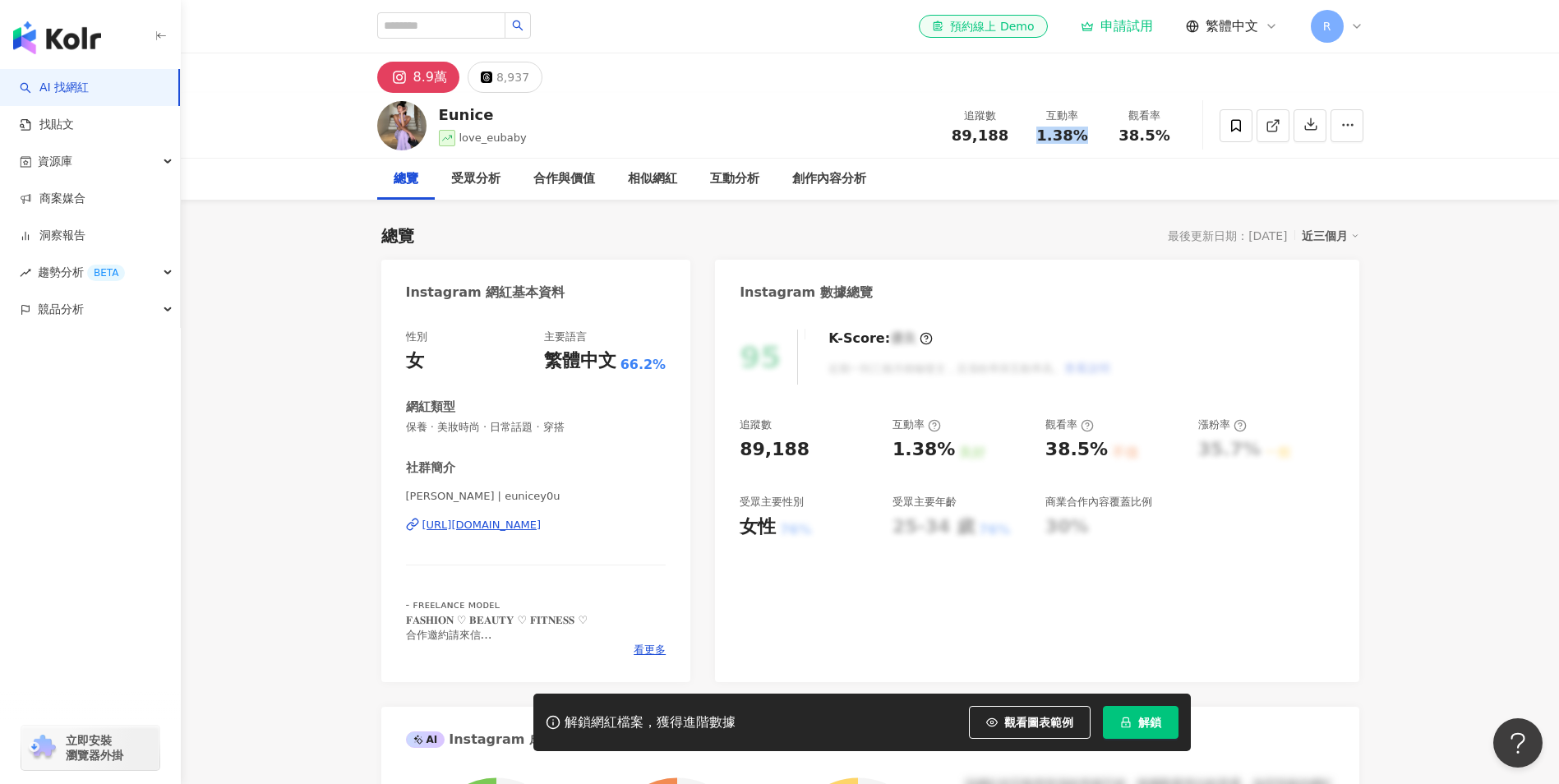
copy span "1.38%"
click at [738, 177] on div "互動分析" at bounding box center [735, 180] width 49 height 20
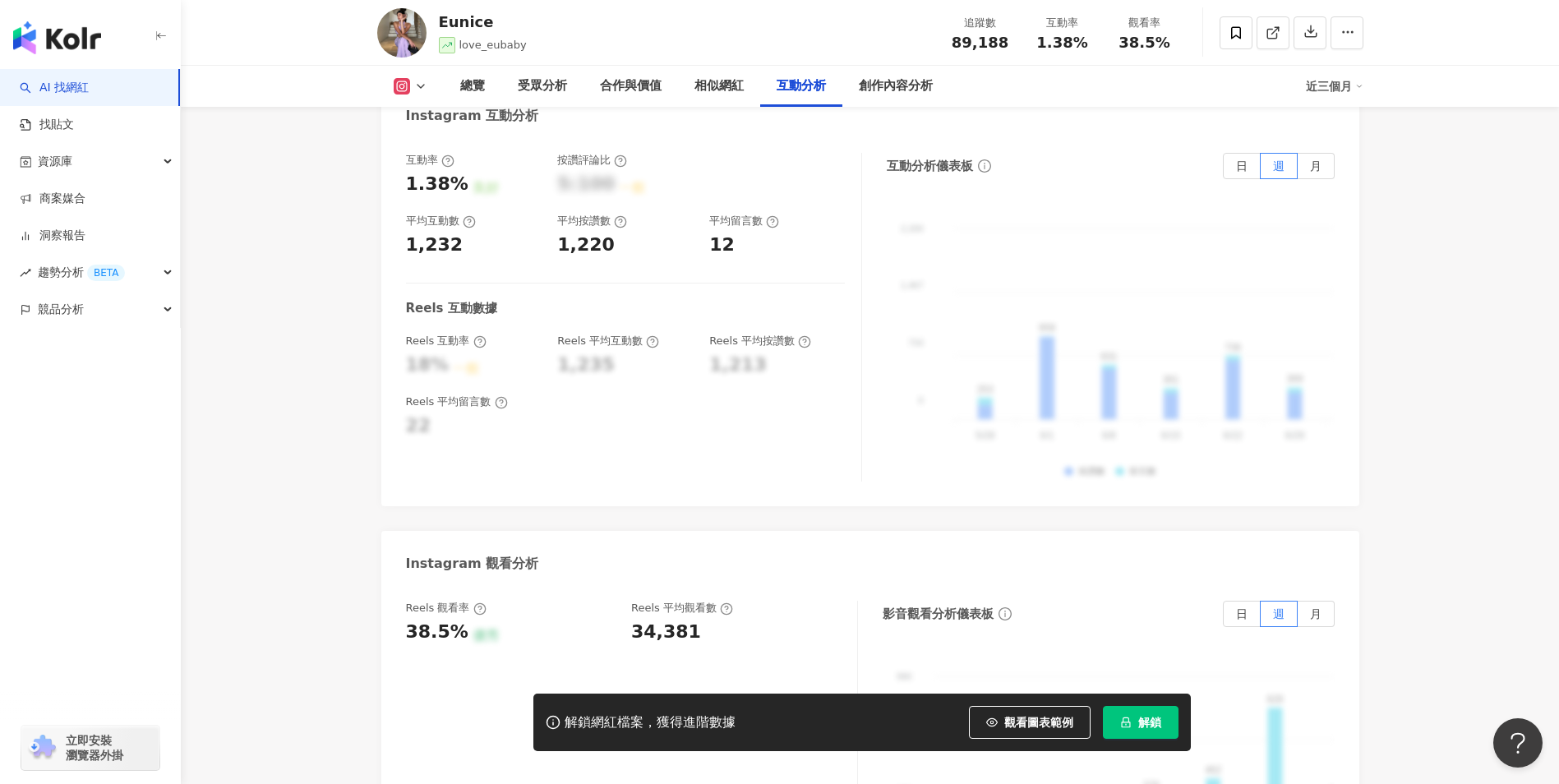
scroll to position [3546, 0]
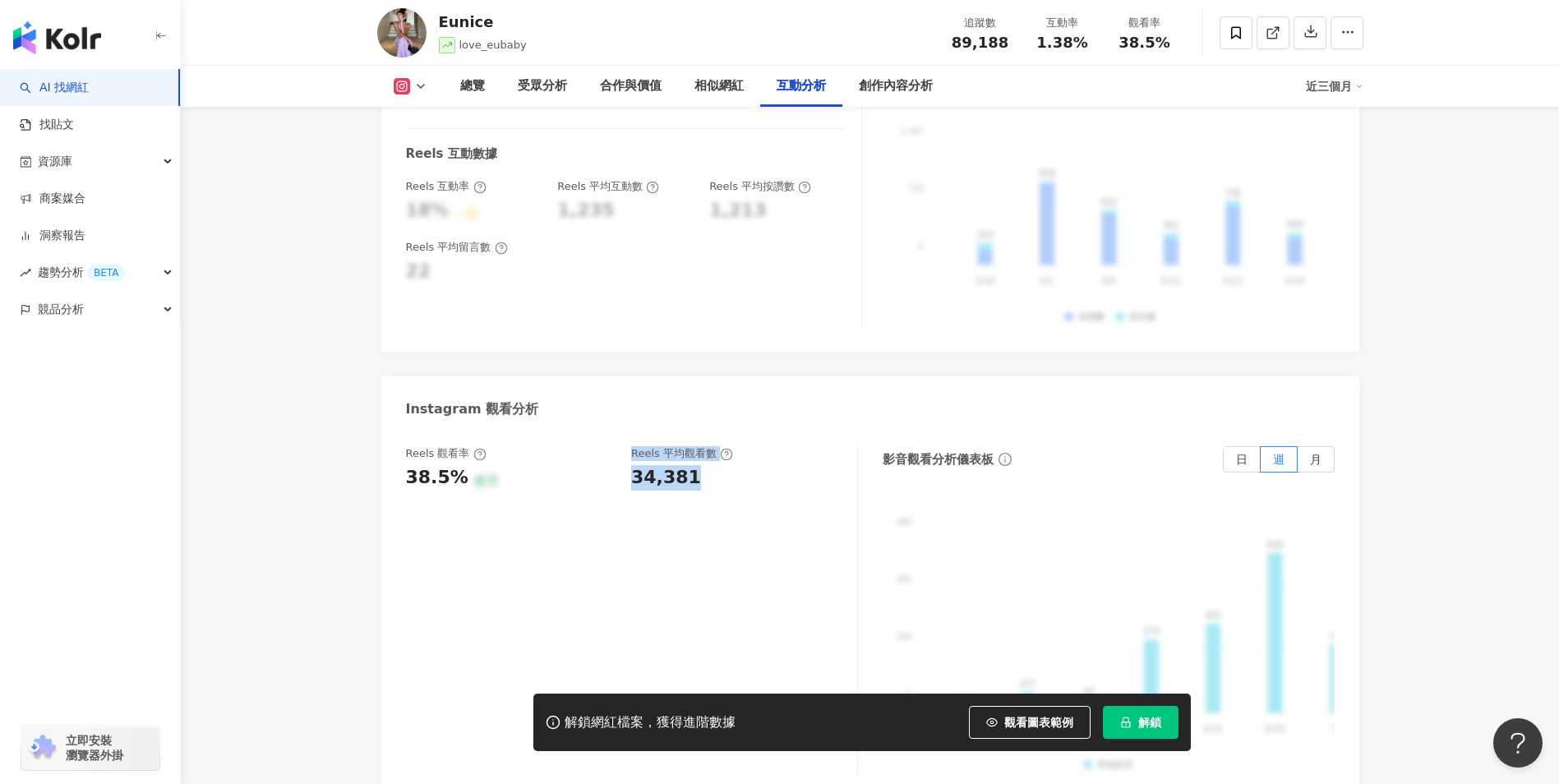
drag, startPoint x: 650, startPoint y: 382, endPoint x: 613, endPoint y: 380, distance: 37.1
click at [613, 446] on div "Reels 觀看率 38.5% 優秀 Reels 平均觀看數 34,381" at bounding box center [623, 468] width 435 height 44
click at [613, 465] on div "38.5% 優秀" at bounding box center [510, 478] width 210 height 26
drag, startPoint x: 700, startPoint y: 387, endPoint x: 630, endPoint y: 386, distance: 70.0
click at [630, 446] on div "Reels 觀看率 38.5% 優秀 Reels 平均觀看數 34,381" at bounding box center [623, 468] width 435 height 44
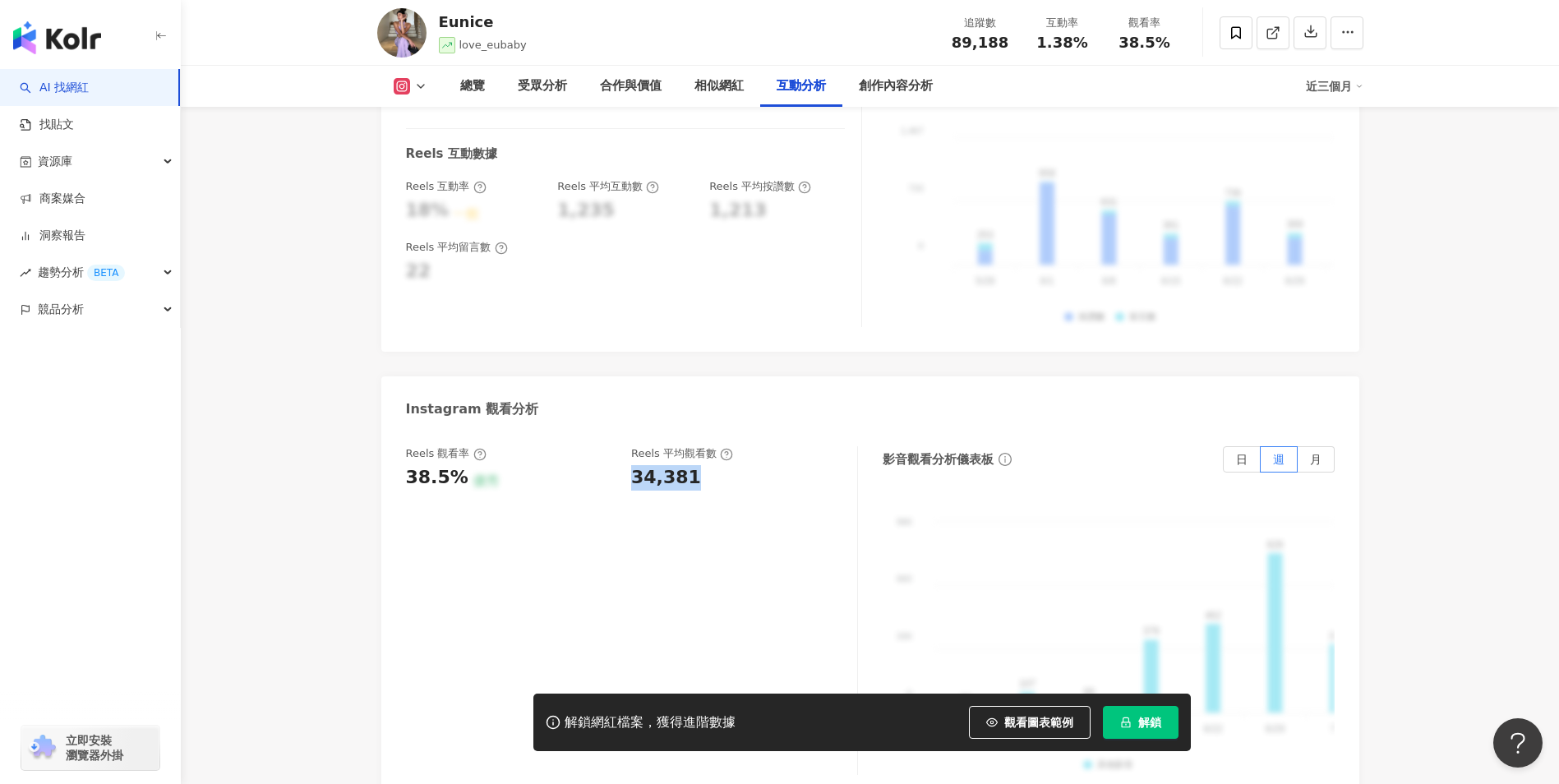
copy div "34,381"
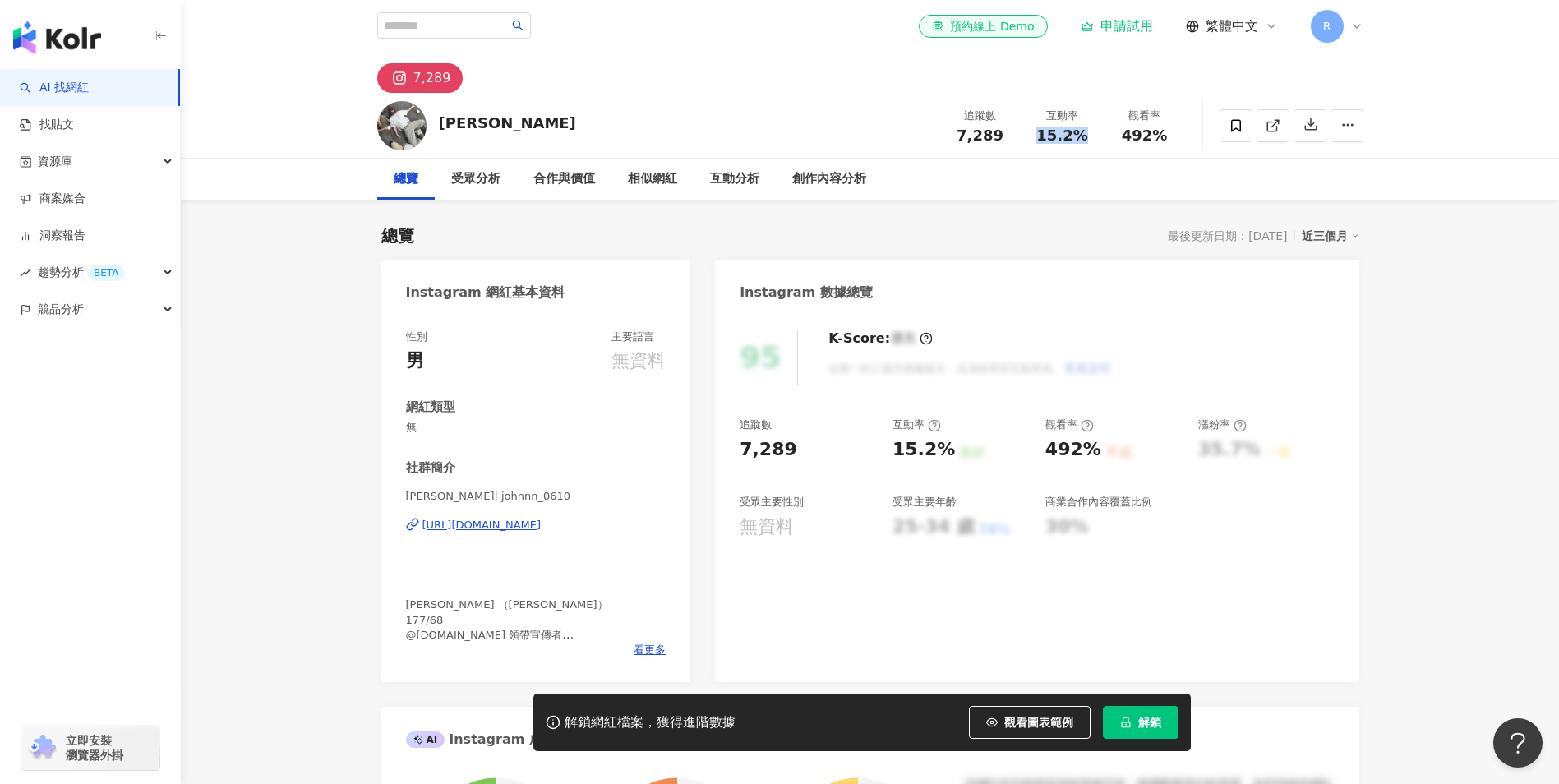
drag, startPoint x: 1066, startPoint y: 140, endPoint x: 1087, endPoint y: 143, distance: 21.2
click at [1087, 143] on div "15.2%" at bounding box center [1063, 136] width 62 height 16
copy span "15.2%"
click at [1037, 128] on div "15.2%" at bounding box center [1063, 136] width 62 height 16
drag, startPoint x: 1030, startPoint y: 136, endPoint x: 1083, endPoint y: 136, distance: 53.0
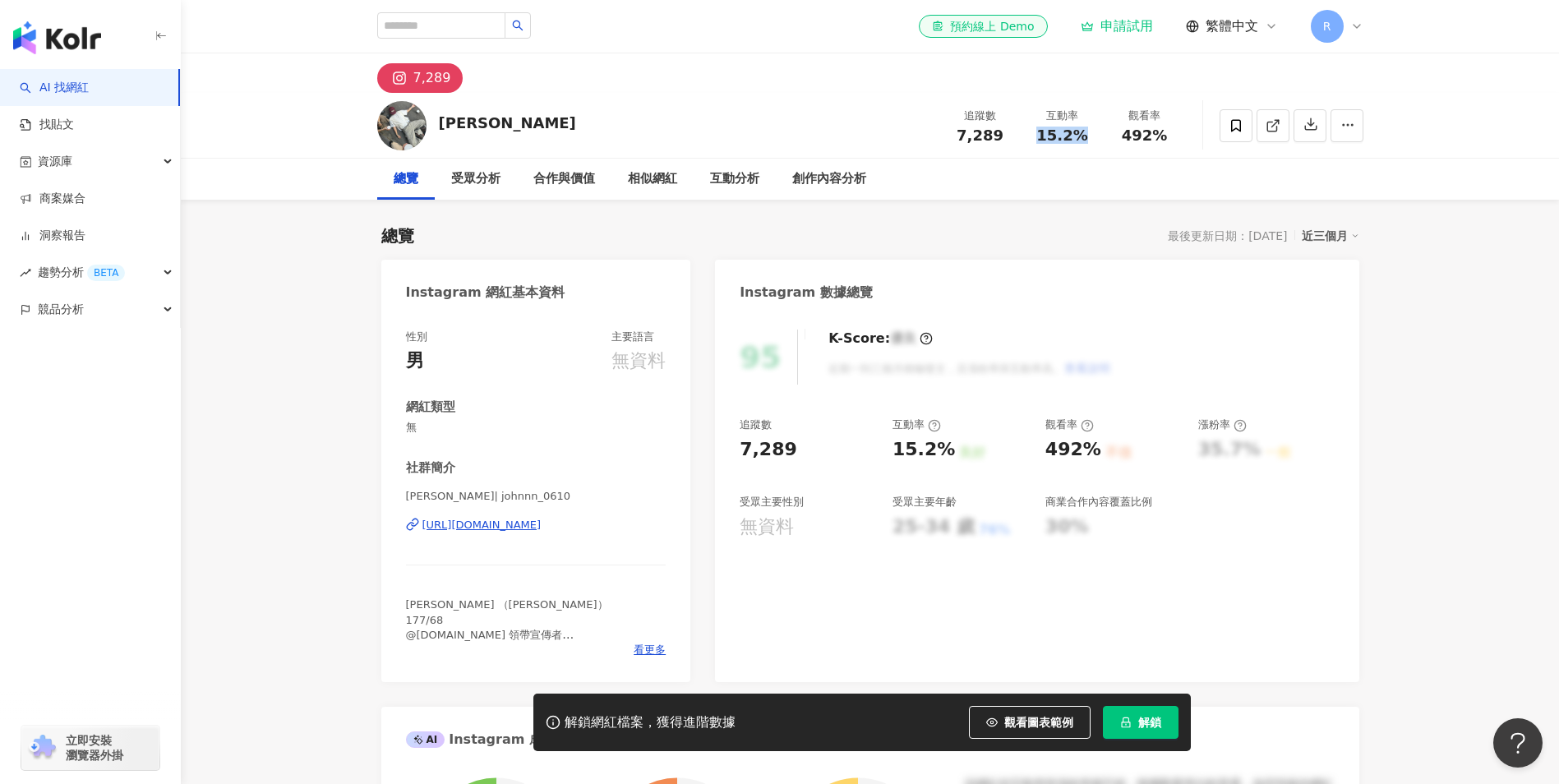
click at [1083, 136] on div "互動率 15.2%" at bounding box center [1063, 125] width 82 height 36
copy span "15.2%"
click at [717, 180] on div "互動分析" at bounding box center [735, 180] width 49 height 20
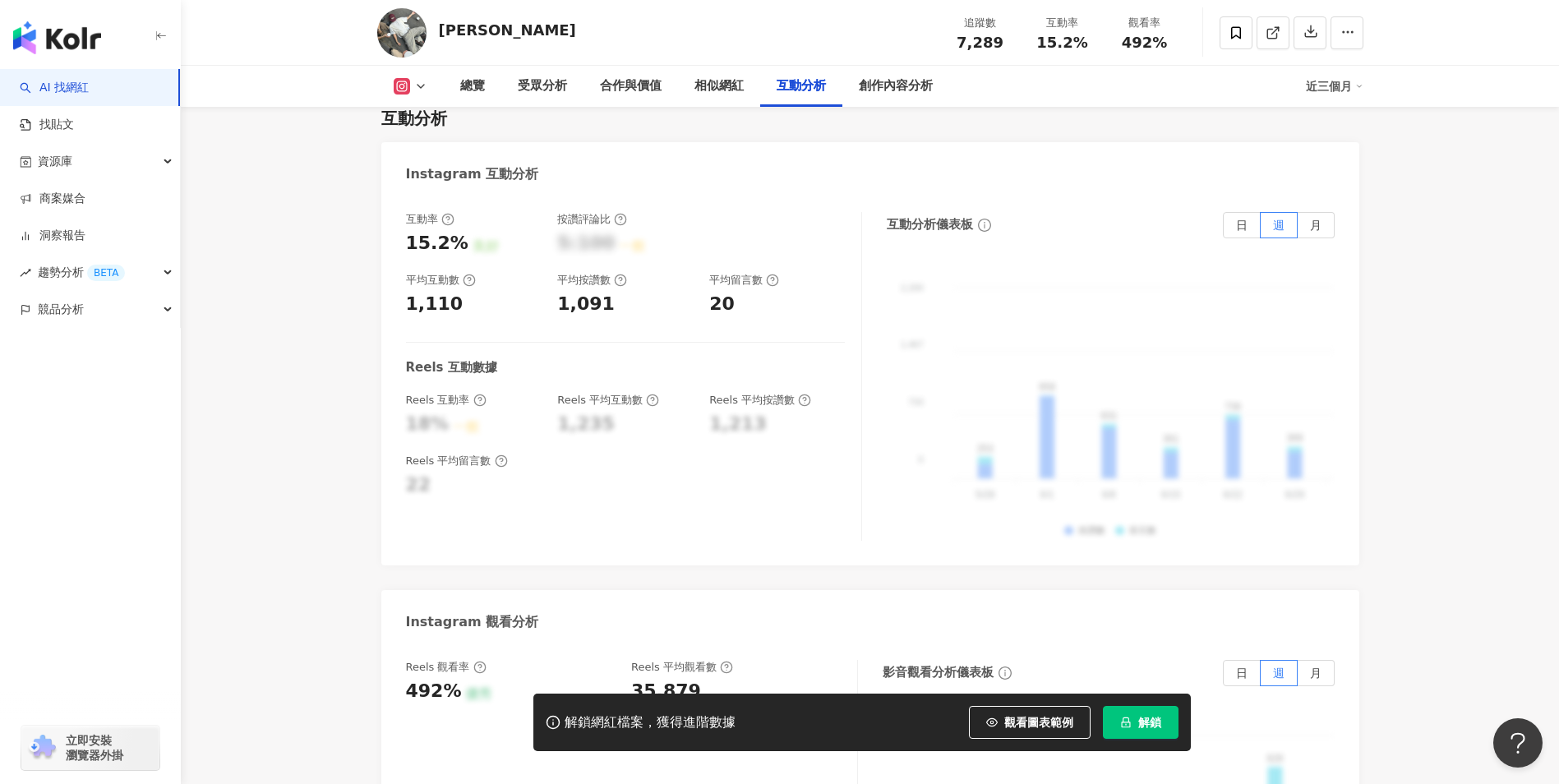
scroll to position [3655, 0]
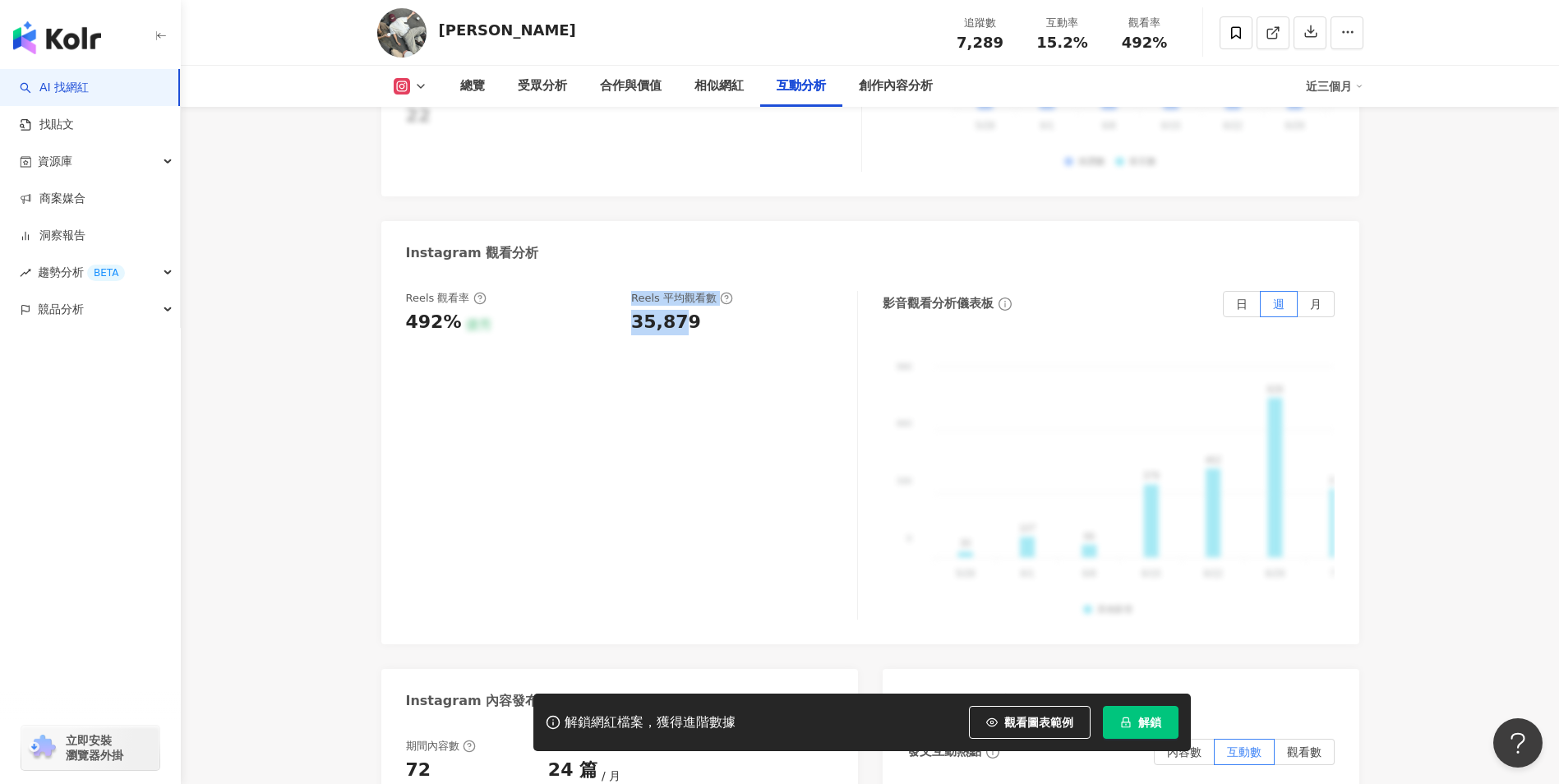
drag, startPoint x: 619, startPoint y: 302, endPoint x: 682, endPoint y: 297, distance: 63.2
click at [682, 297] on div "Reels 觀看率 492% 優秀 Reels 平均觀看數 35,879" at bounding box center [623, 313] width 435 height 44
drag, startPoint x: 682, startPoint y: 297, endPoint x: 696, endPoint y: 298, distance: 14.0
click at [696, 310] on div "35,879" at bounding box center [736, 322] width 210 height 26
drag, startPoint x: 638, startPoint y: 298, endPoint x: 627, endPoint y: 297, distance: 11.0
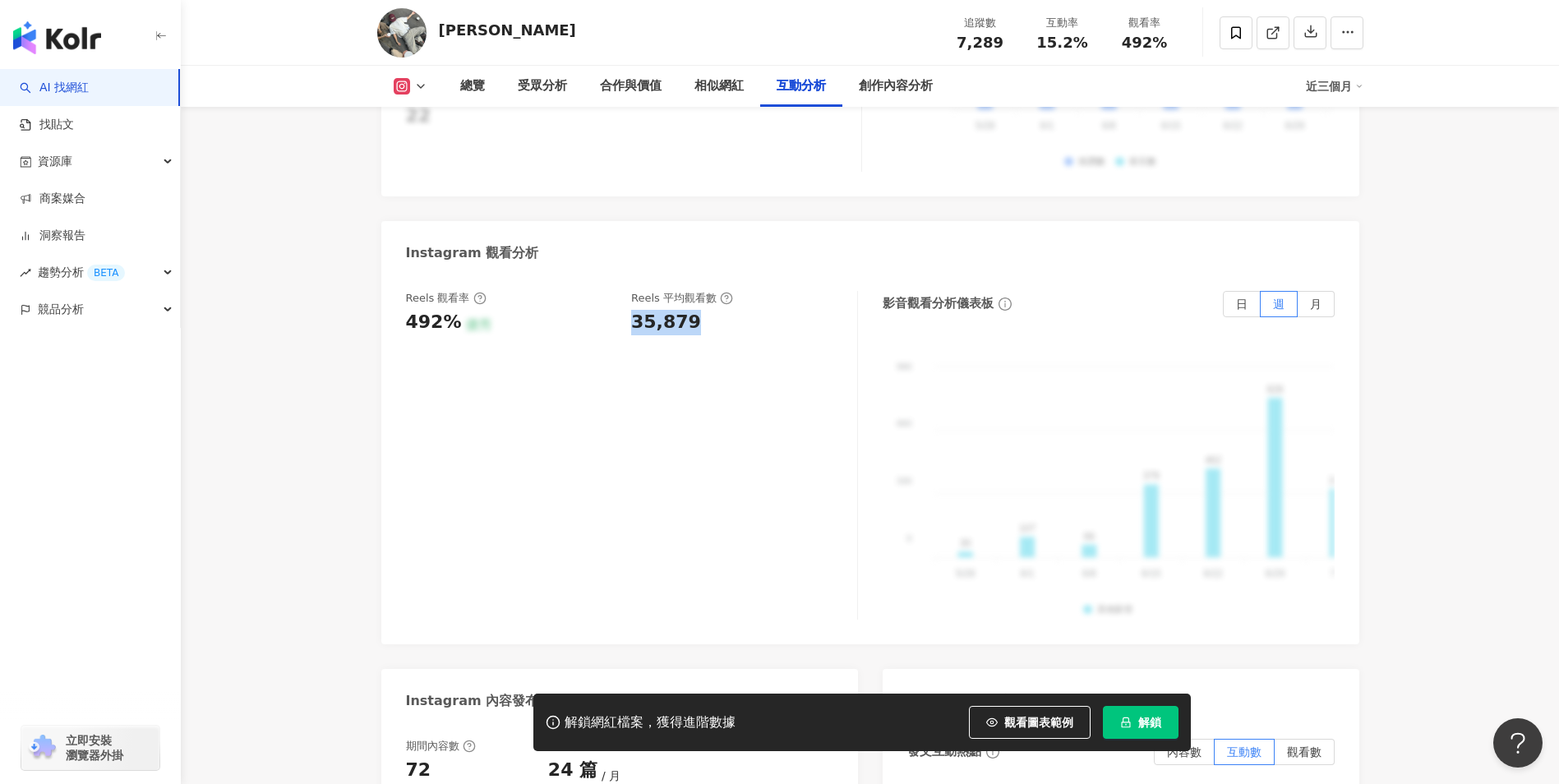
click at [627, 297] on div "Reels 觀看率 492% 優秀 Reels 平均觀看數 35,879" at bounding box center [623, 313] width 435 height 44
copy div "35,879"
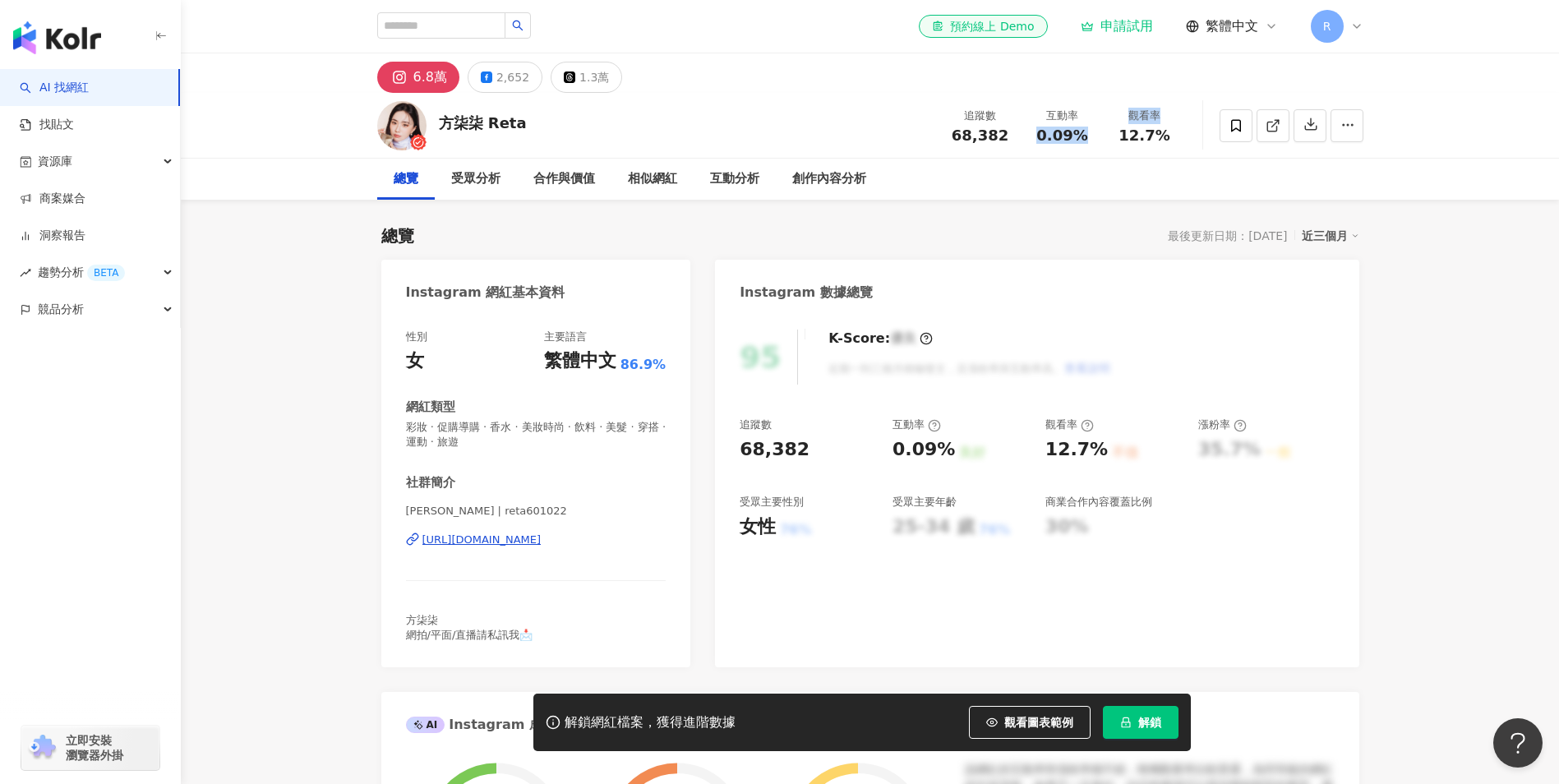
drag, startPoint x: 1038, startPoint y: 135, endPoint x: 1105, endPoint y: 136, distance: 67.0
click at [1105, 136] on div "追蹤數 68,382 互動率 0.09% 觀看率 12.7%" at bounding box center [1062, 125] width 246 height 49
drag, startPoint x: 1105, startPoint y: 136, endPoint x: 1056, endPoint y: 140, distance: 49.2
click at [1056, 140] on span "0.09%" at bounding box center [1062, 136] width 51 height 16
drag, startPoint x: 1038, startPoint y: 140, endPoint x: 1083, endPoint y: 138, distance: 45.0
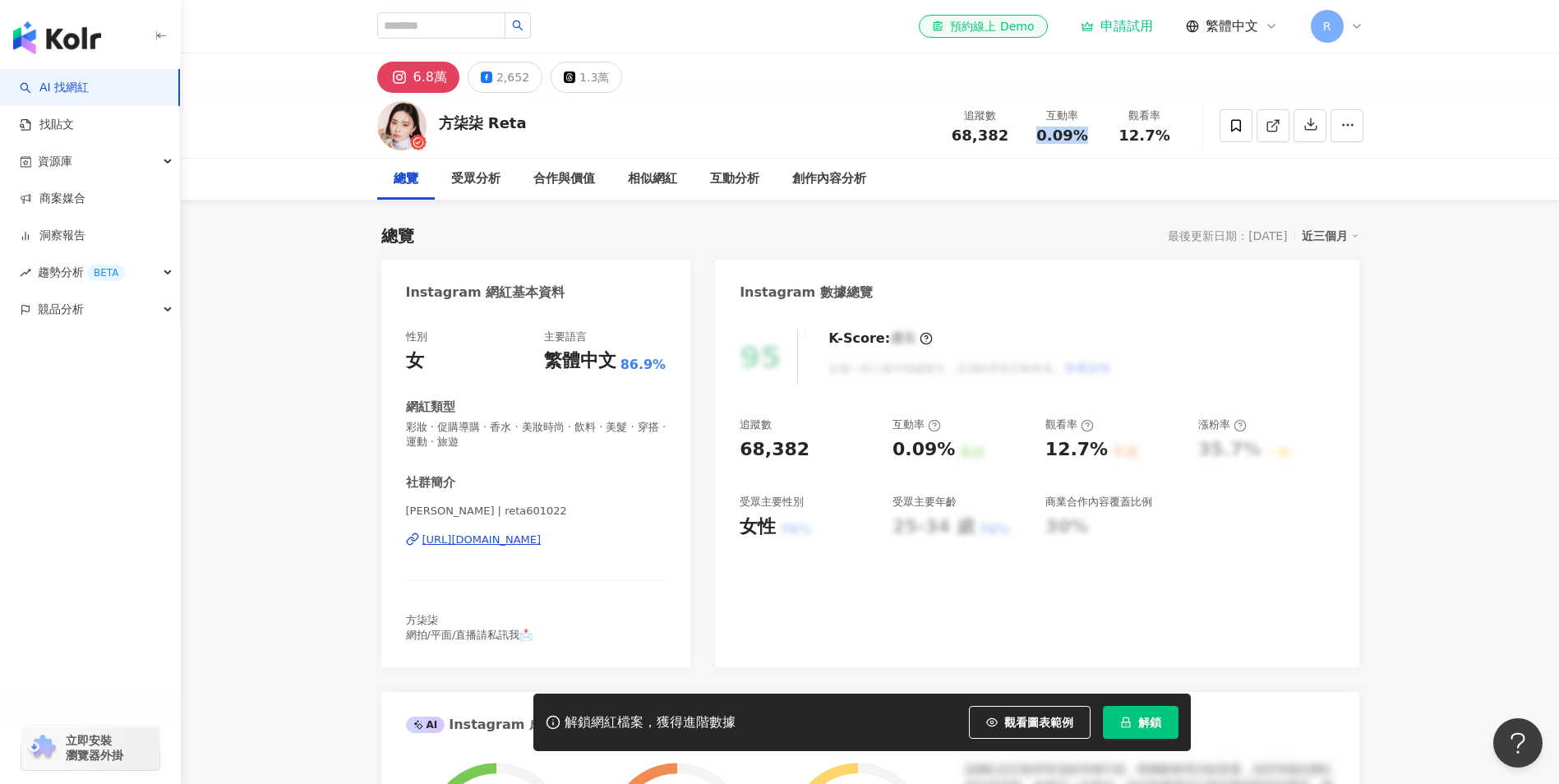
click at [1083, 138] on div "0.09%" at bounding box center [1063, 136] width 62 height 16
copy span "0.09%"
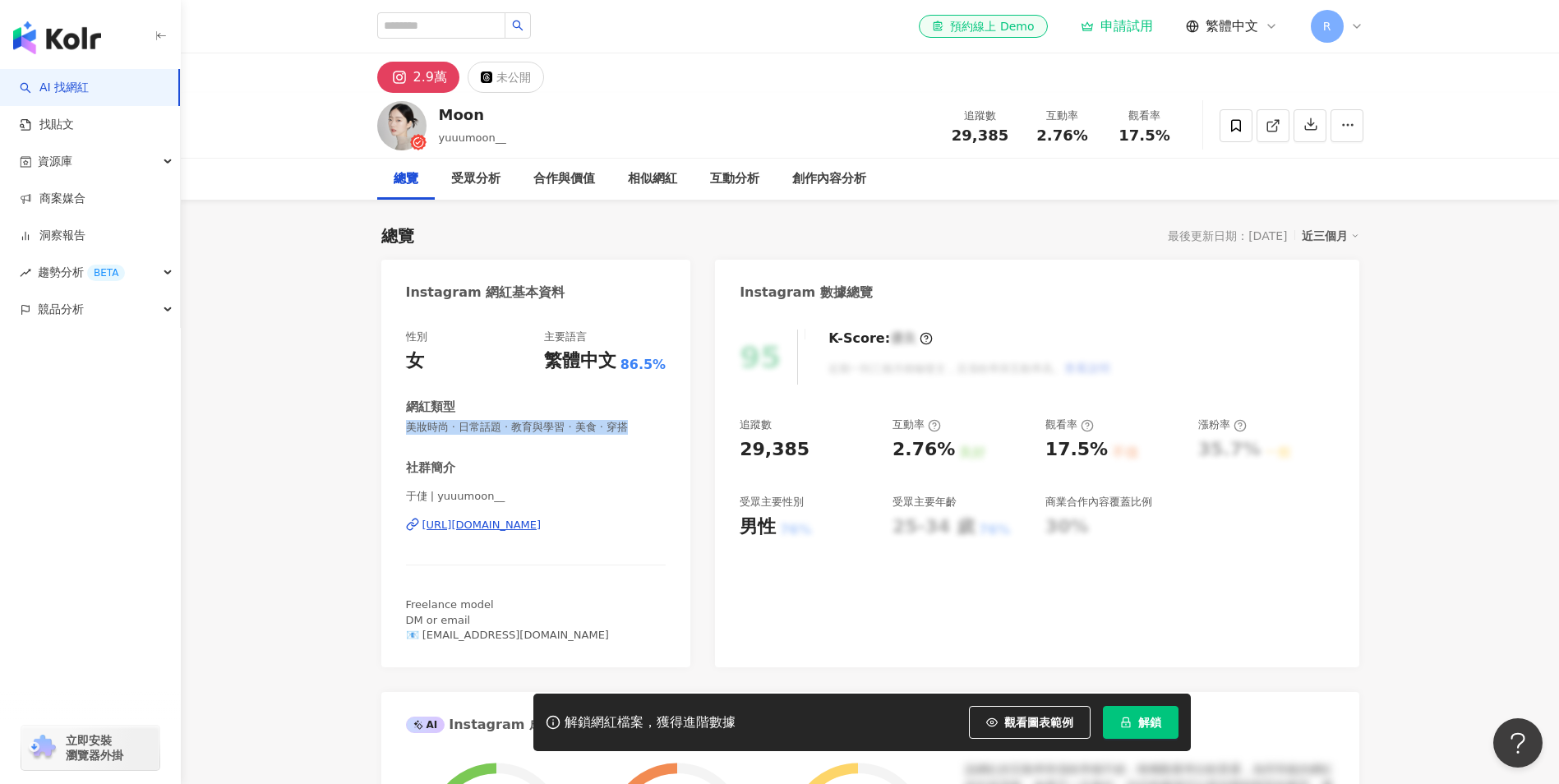
drag, startPoint x: 654, startPoint y: 430, endPoint x: 383, endPoint y: 430, distance: 271.0
click at [383, 430] on div "性別 女 主要語言 繁體中文 86.5% 網紅類型 美妝時尚 · 日常話題 · 教育與學習 · 美食 · 穿搭 社群簡介 于倢 | yuuumoon__ [U…" at bounding box center [536, 490] width 310 height 354
copy span "美妝時尚 · 日常話題 · 教育與學習 · 美食 · 穿搭"
drag, startPoint x: 727, startPoint y: 178, endPoint x: 747, endPoint y: 169, distance: 21.9
click at [727, 178] on div "互動分析" at bounding box center [735, 180] width 49 height 20
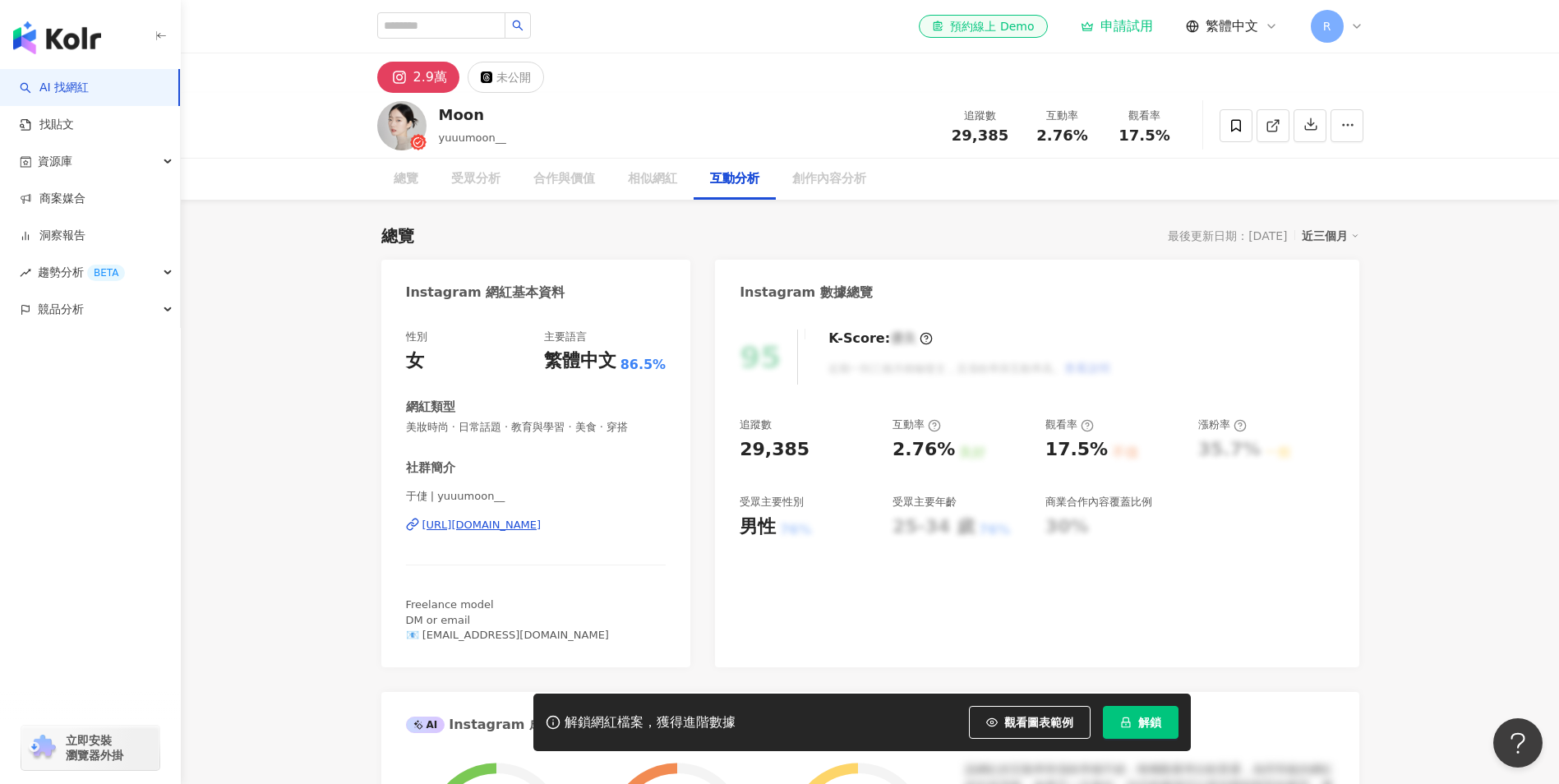
scroll to position [3165, 0]
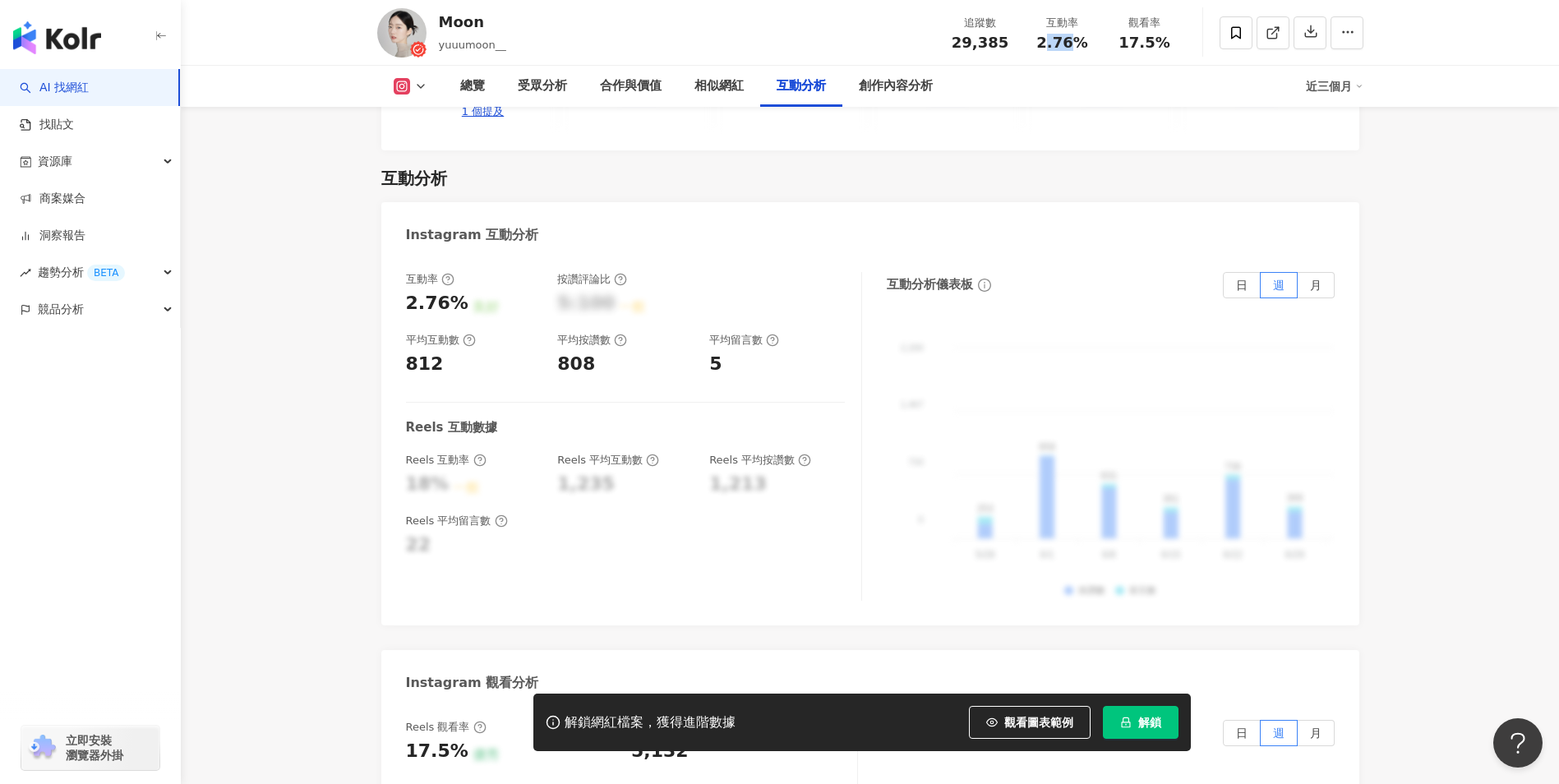
drag, startPoint x: 1044, startPoint y: 40, endPoint x: 1074, endPoint y: 44, distance: 30.3
click at [1074, 44] on span "2.76%" at bounding box center [1062, 43] width 51 height 16
drag, startPoint x: 1074, startPoint y: 44, endPoint x: 1041, endPoint y: 42, distance: 33.1
click at [1041, 42] on span "2.76%" at bounding box center [1062, 43] width 51 height 16
drag, startPoint x: 1038, startPoint y: 43, endPoint x: 1079, endPoint y: 43, distance: 41.0
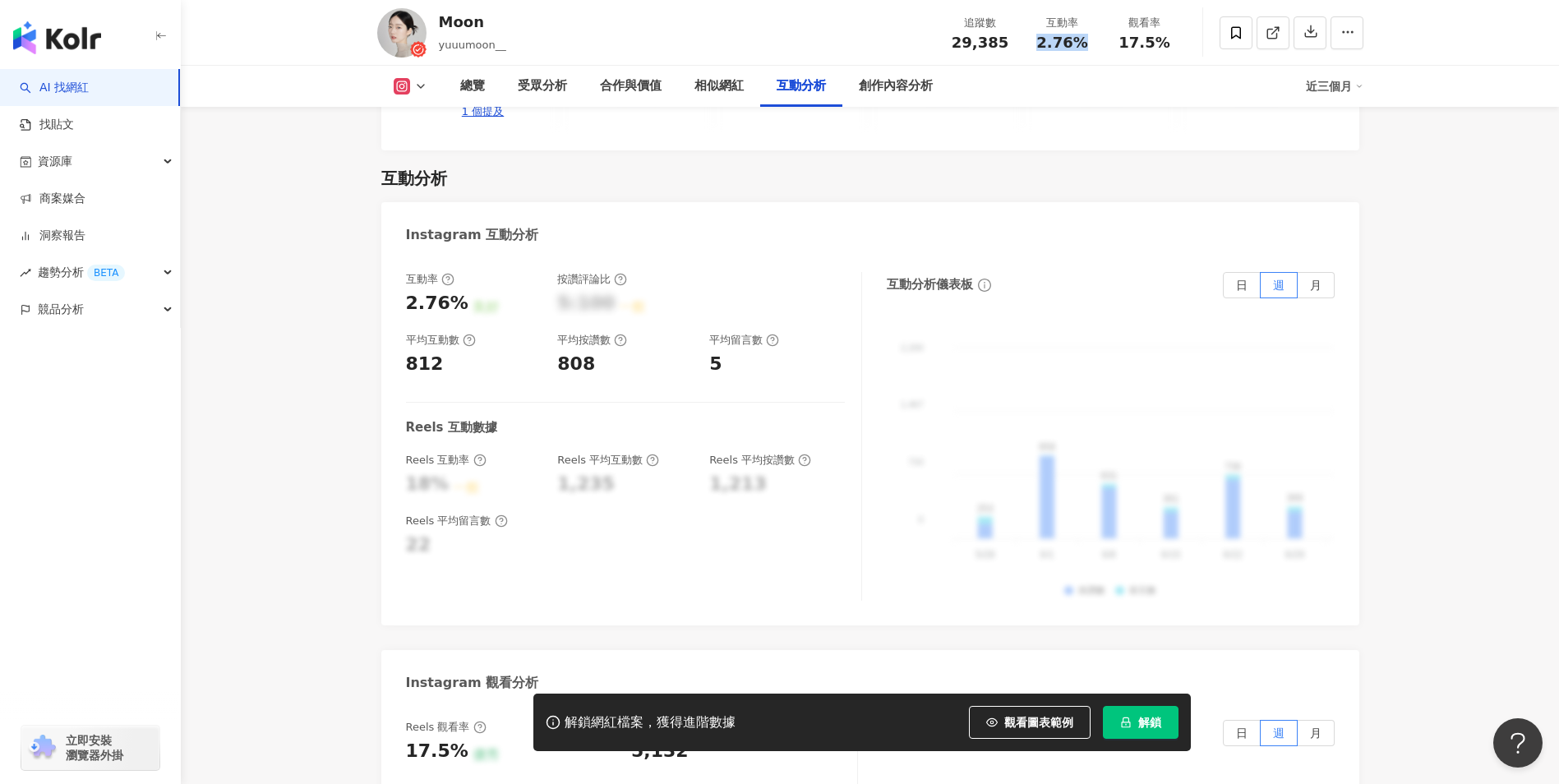
click at [1079, 43] on div "2.76%" at bounding box center [1063, 43] width 62 height 16
copy span "2.76%"
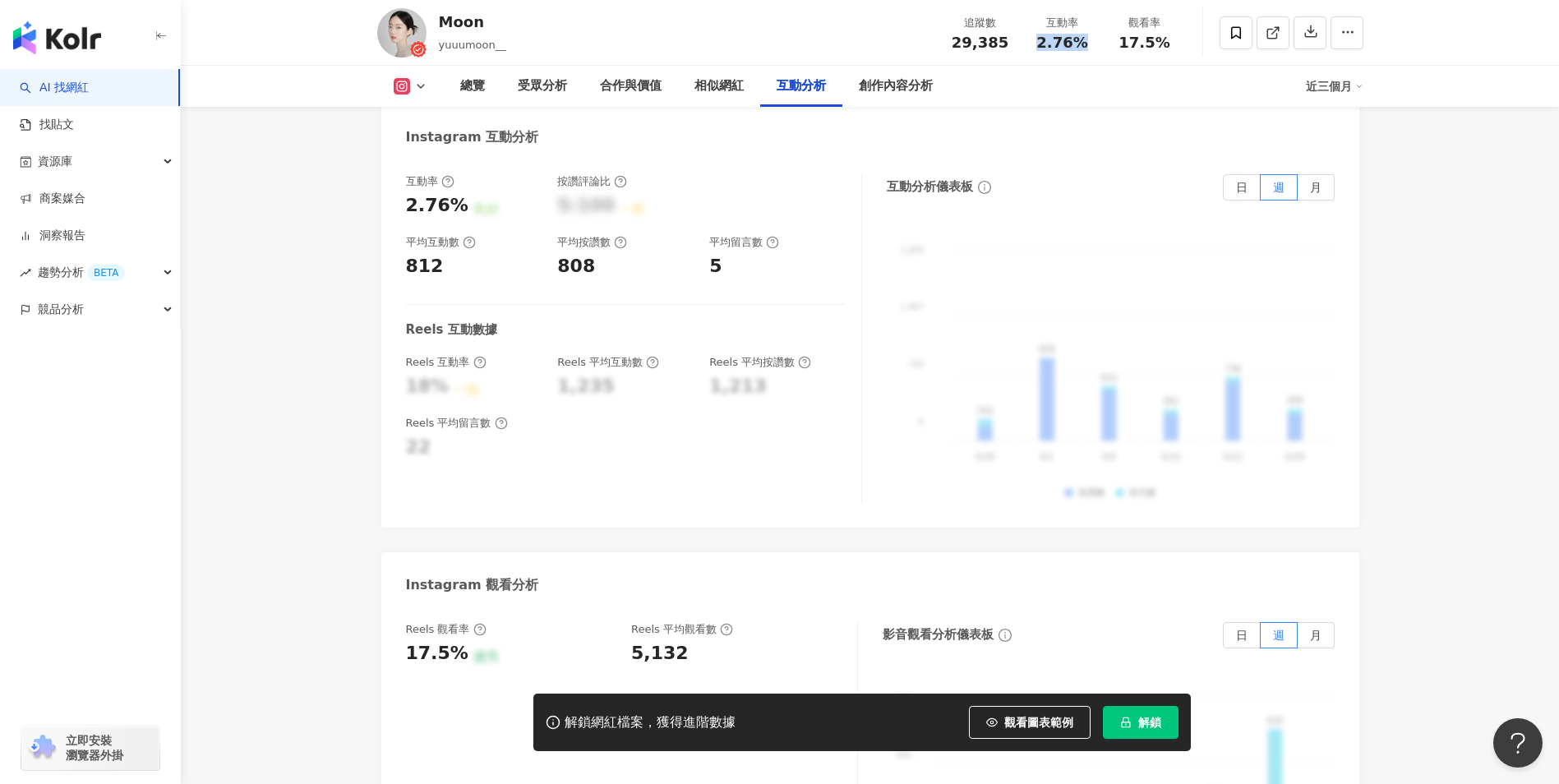
scroll to position [3494, 0]
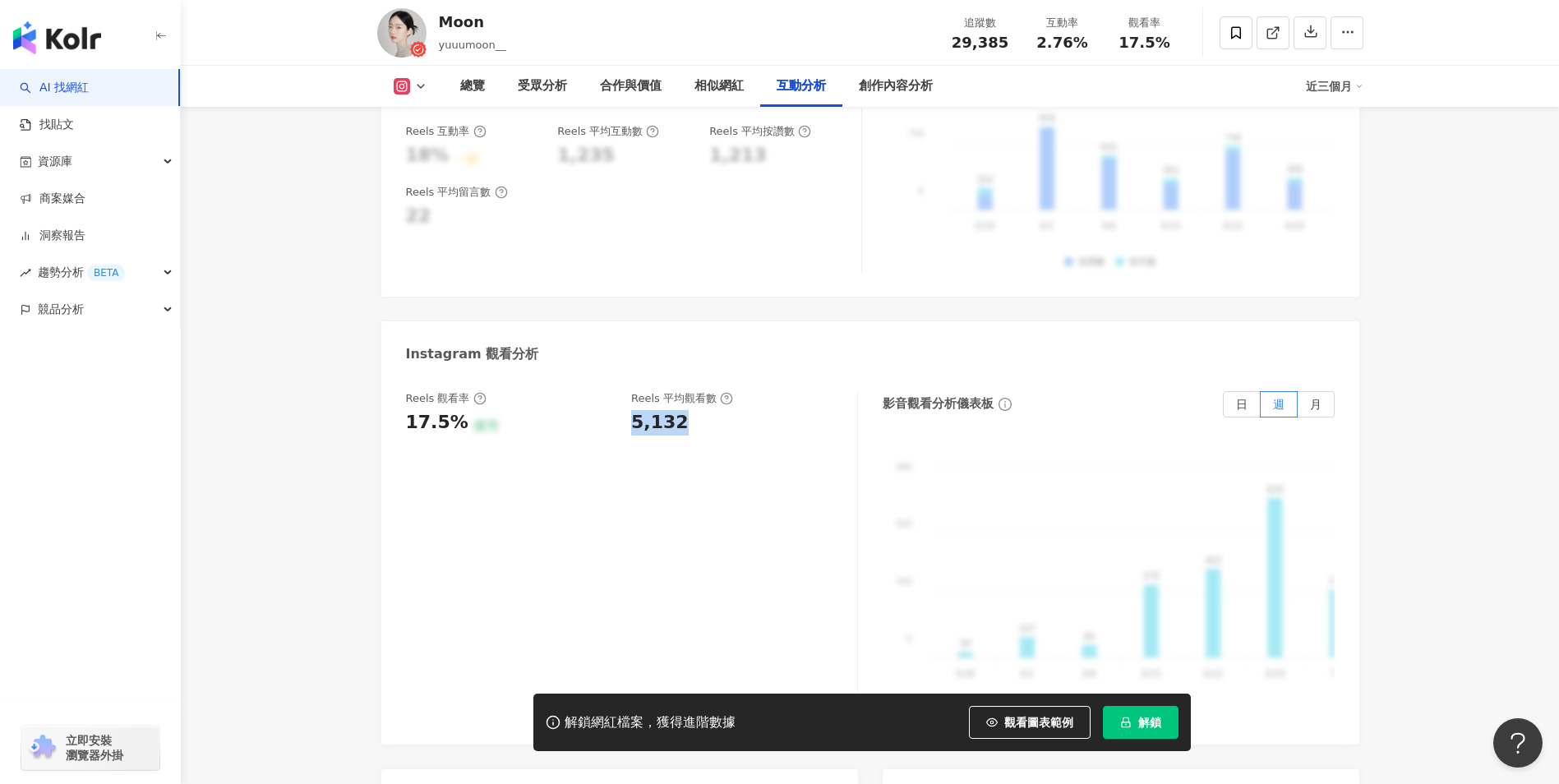
drag, startPoint x: 679, startPoint y: 387, endPoint x: 627, endPoint y: 383, distance: 52.2
click at [627, 391] on div "Reels 觀看率 17.5% 優秀 Reels 平均觀看數 5,132" at bounding box center [623, 413] width 435 height 44
copy div "5,132"
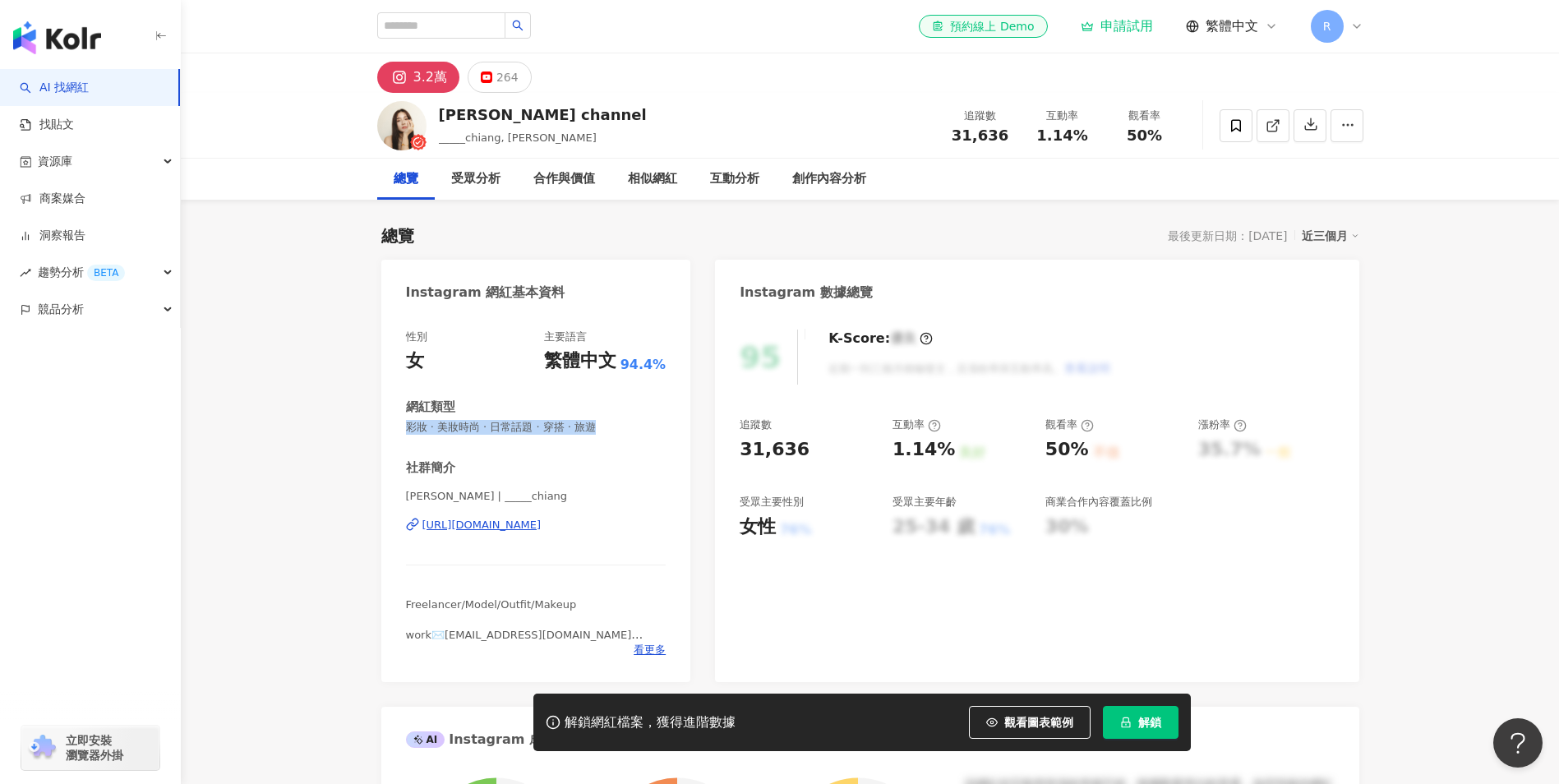
drag, startPoint x: 629, startPoint y: 425, endPoint x: 399, endPoint y: 419, distance: 230.1
click at [399, 419] on div "性別 女 主要語言 繁體中文 94.4% 網紅類型 彩妝 · 美妝時尚 · 日常話題 · 穿搭 · 旅遊 社群簡介 [PERSON_NAME] | _____…" at bounding box center [536, 497] width 310 height 369
click at [736, 180] on div "互動分析" at bounding box center [735, 180] width 49 height 20
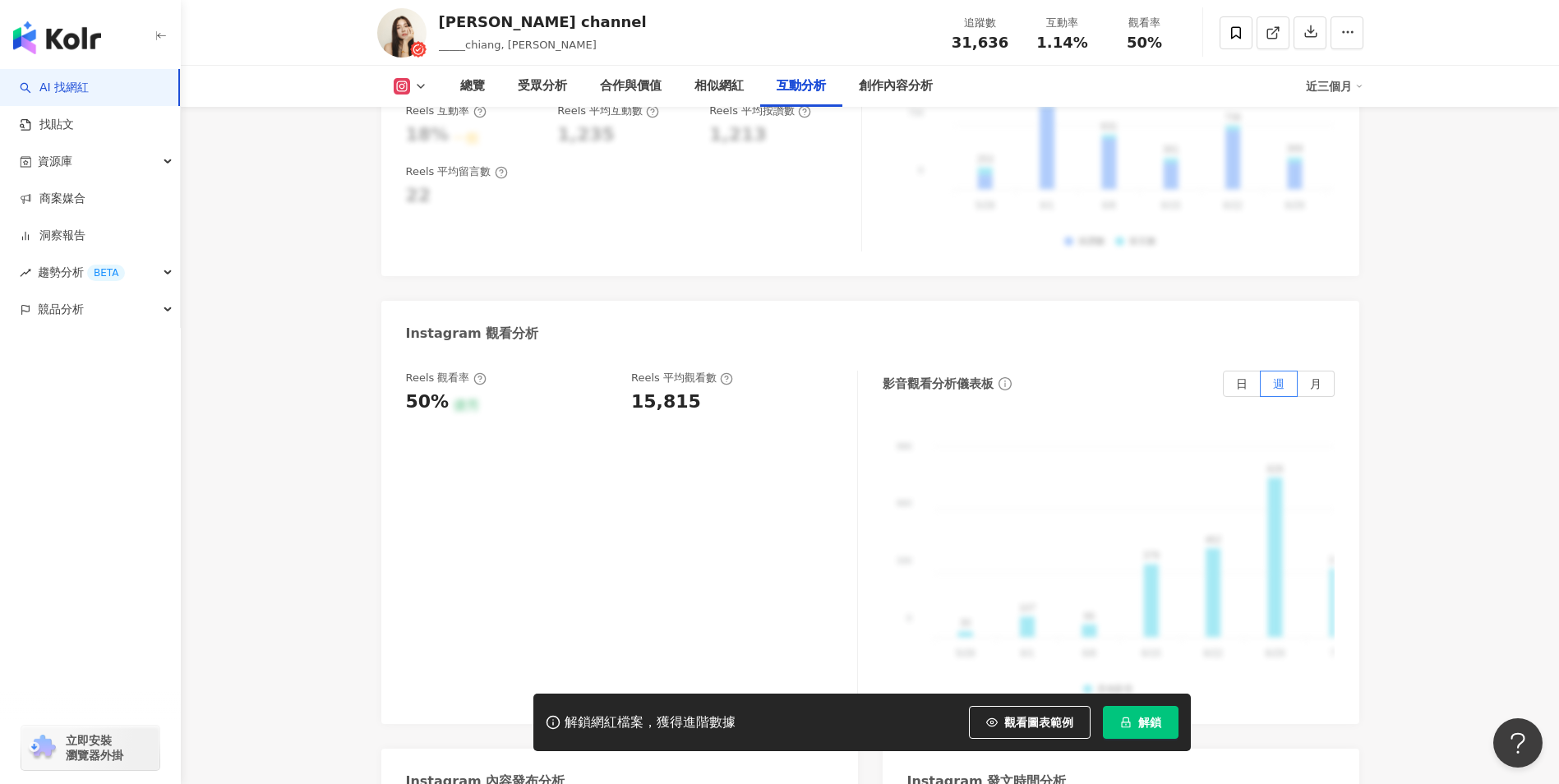
scroll to position [3528, 0]
drag, startPoint x: 691, startPoint y: 380, endPoint x: 635, endPoint y: 379, distance: 56.0
click at [635, 391] on div "15,815" at bounding box center [736, 404] width 210 height 26
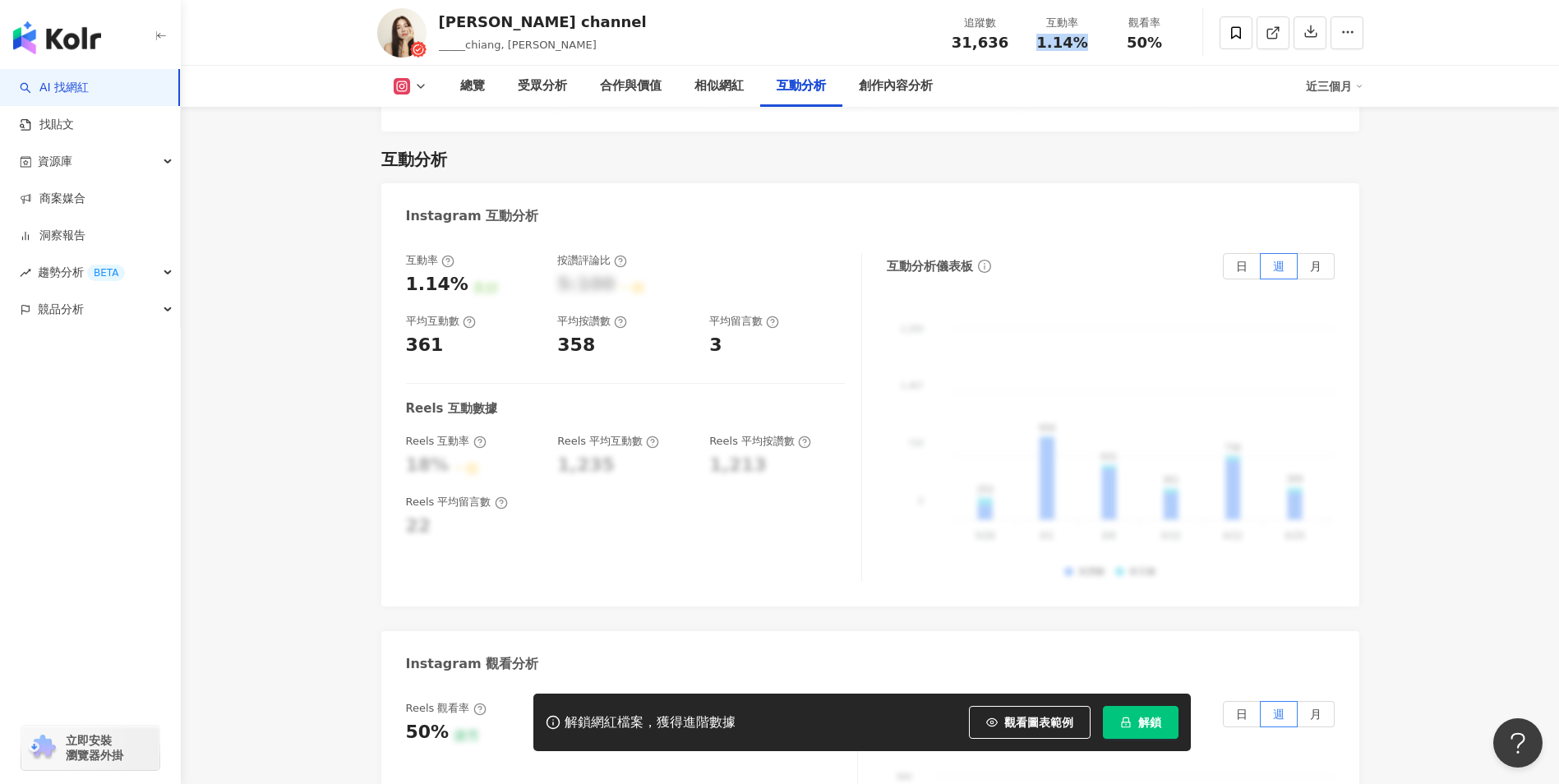
drag, startPoint x: 1034, startPoint y: 45, endPoint x: 1088, endPoint y: 44, distance: 54.0
click at [1088, 44] on div "1.14%" at bounding box center [1063, 43] width 62 height 16
copy span "1.14%"
